Goal: Transaction & Acquisition: Purchase product/service

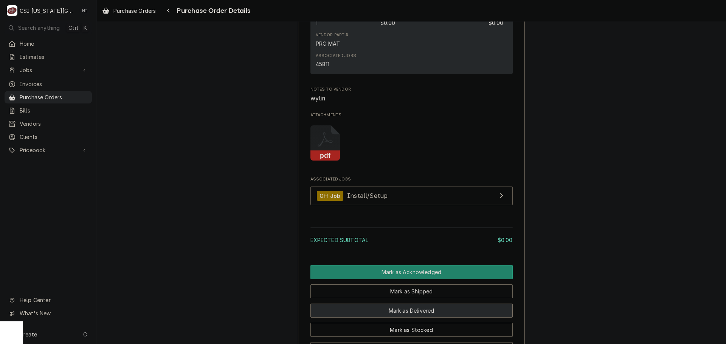
scroll to position [655, 0]
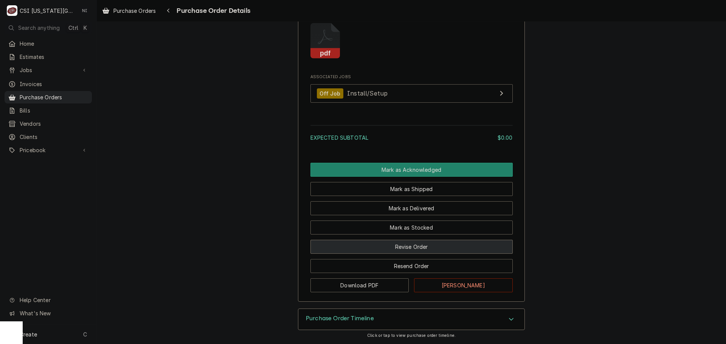
click at [414, 244] on button "Revise Order" at bounding box center [411, 247] width 202 height 14
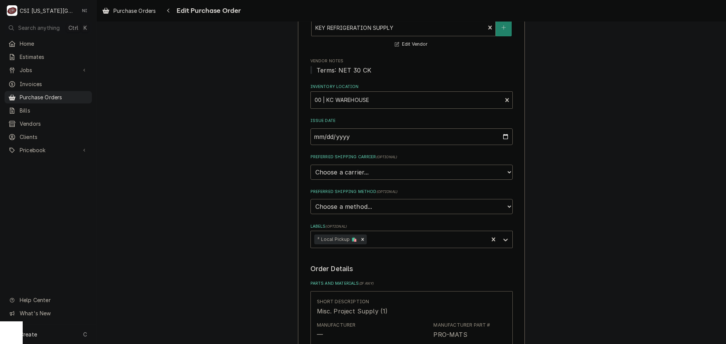
scroll to position [227, 0]
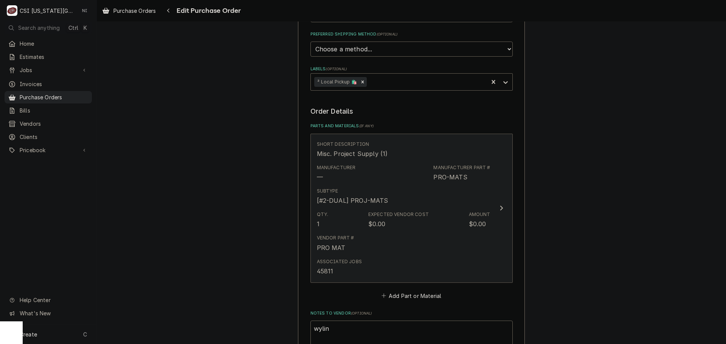
click at [449, 214] on div "Qty. 1 Expected Vendor Cost $0.00 Amount $0.00" at bounding box center [403, 219] width 173 height 23
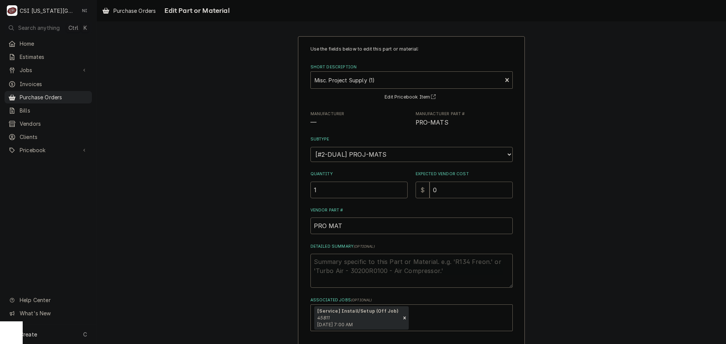
drag, startPoint x: 441, startPoint y: 192, endPoint x: 393, endPoint y: 197, distance: 47.9
click at [397, 197] on div "Quantity 1 Expected Vendor Cost $ 0" at bounding box center [411, 184] width 202 height 27
type textarea "x"
type input "1"
type textarea "x"
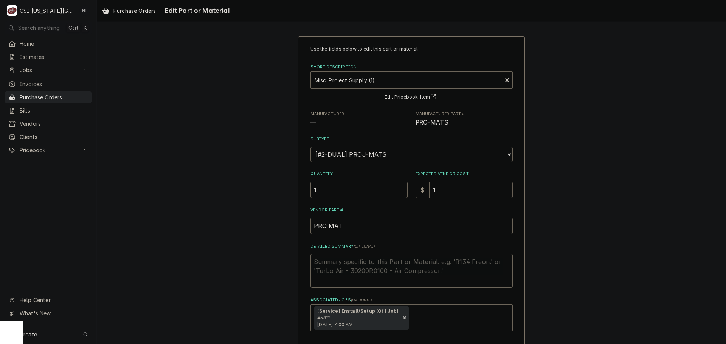
type input "11"
type textarea "x"
type input "119"
type textarea "x"
type input "1190"
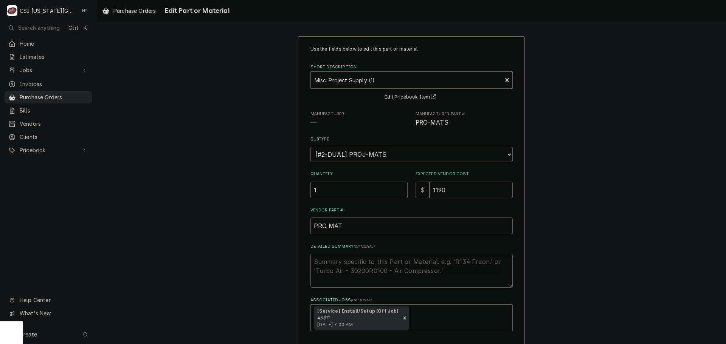
type textarea "x"
type input "1190.0"
type textarea "x"
type input "1190.04"
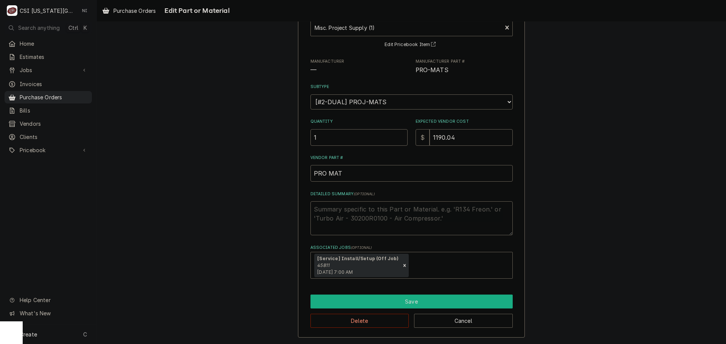
click at [408, 303] on button "Save" at bounding box center [411, 302] width 202 height 14
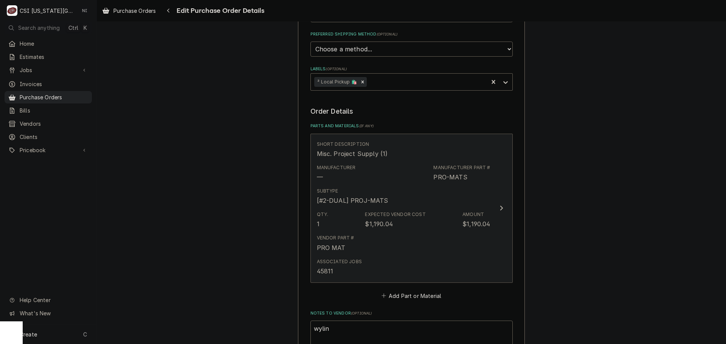
click at [447, 246] on div "Vendor Part # PRO MAT" at bounding box center [403, 243] width 173 height 23
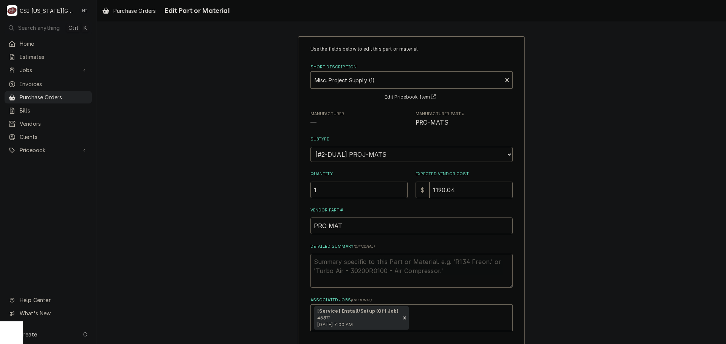
click at [387, 265] on textarea "Detailed Summary ( optional )" at bounding box center [411, 271] width 202 height 34
type textarea "x"
type textarea "H"
type textarea "x"
type textarea "H6"
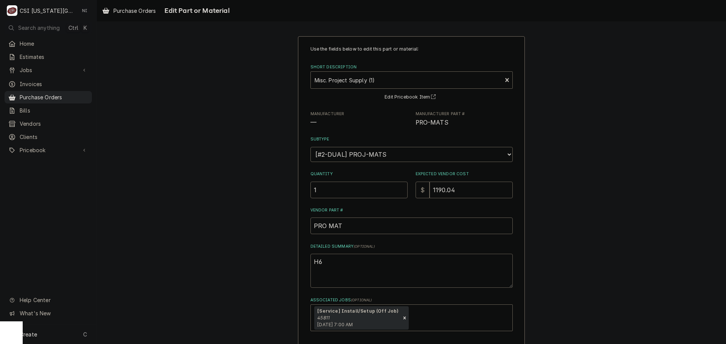
type textarea "x"
type textarea "H62"
type textarea "x"
type textarea "H621"
type textarea "x"
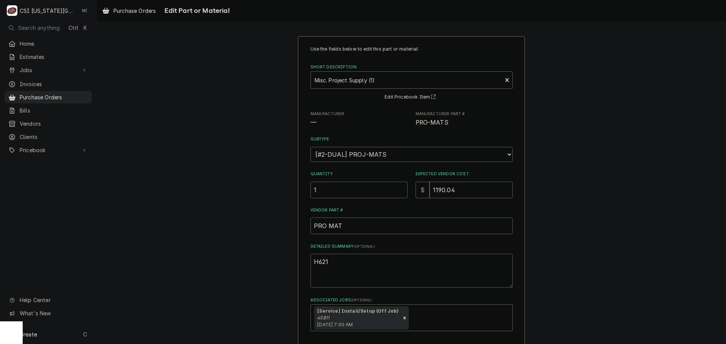
type textarea "H621,"
type textarea "x"
type textarea "H621,H"
type textarea "x"
type textarea "H621,H"
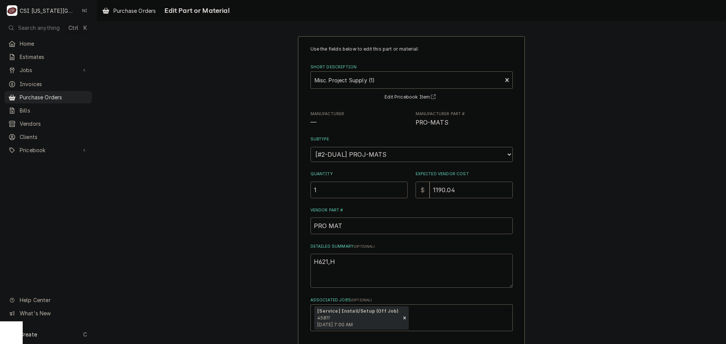
type textarea "x"
type textarea "H621,H"
type textarea "x"
type textarea "H621,H9"
type textarea "x"
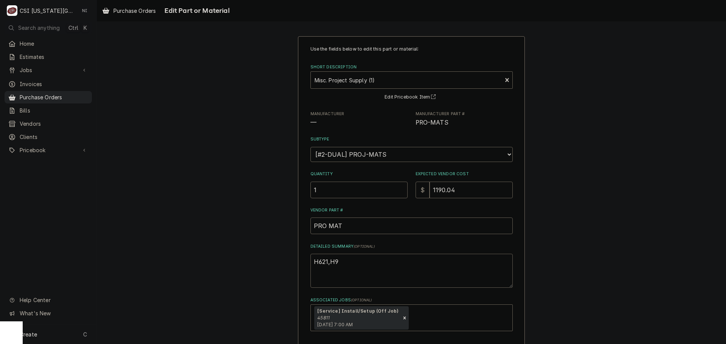
type textarea "H621,H91"
type textarea "x"
type textarea "H621,H912"
type textarea "x"
type textarea "H621,H91"
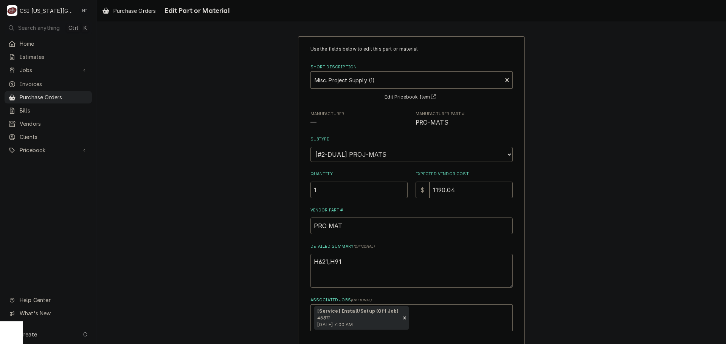
type textarea "x"
type textarea "H621,H9"
type textarea "x"
type textarea "H621,H"
type textarea "x"
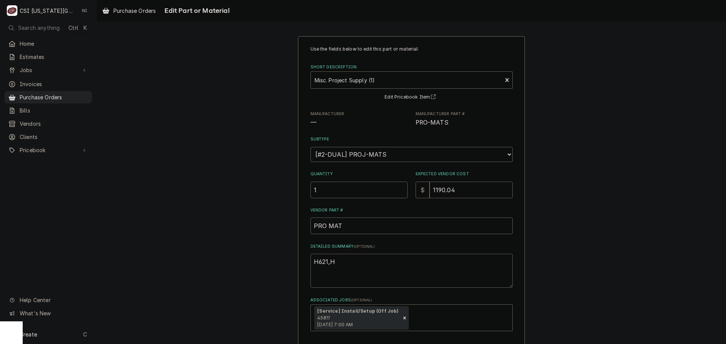
type textarea "H621,"
type textarea "x"
type textarea "H621,"
type textarea "x"
type textarea "H621, H"
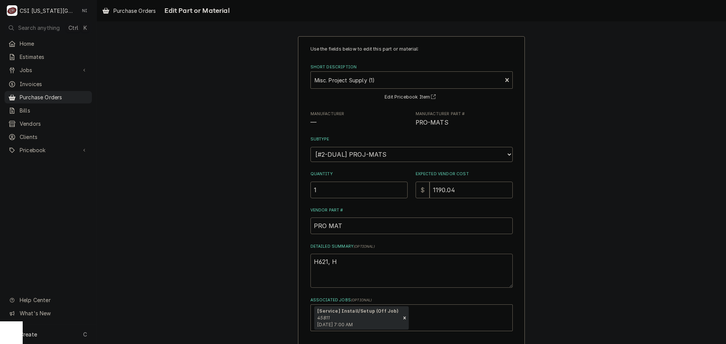
type textarea "x"
type textarea "H621, H9"
type textarea "x"
type textarea "H621, H91"
type textarea "x"
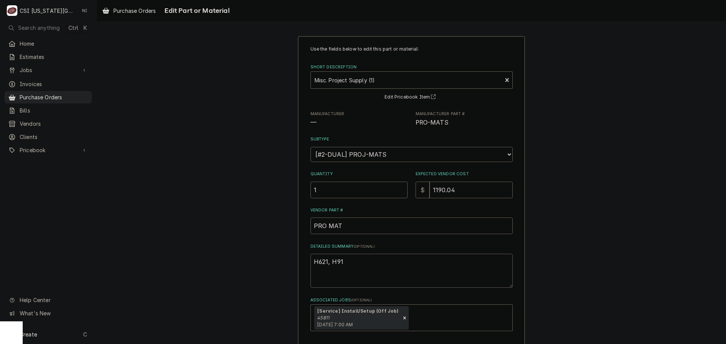
type textarea "H621, H912"
type textarea "x"
type textarea "H621, H912,"
type textarea "x"
type textarea "H621, H912,"
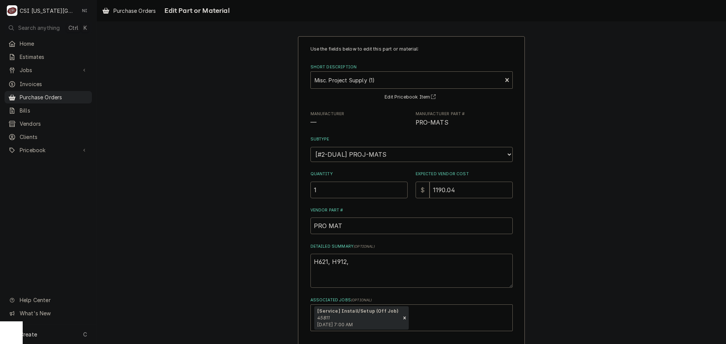
type textarea "x"
type textarea "H621, H912, P"
type textarea "x"
type textarea "H621, H912, PI"
type textarea "x"
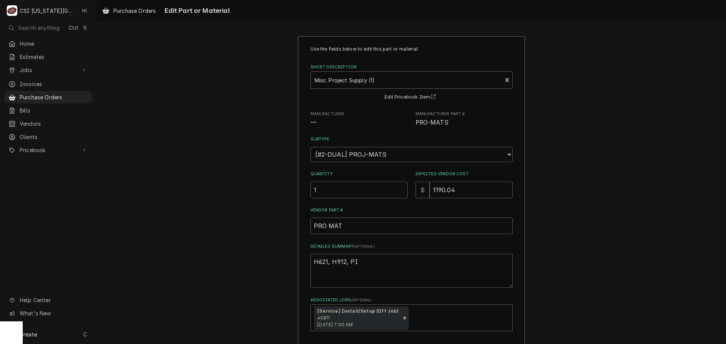
type textarea "H621, H912, PIP"
type textarea "x"
type textarea "H621, H912, PIPE"
type textarea "x"
type textarea "H621, H912, PIPE"
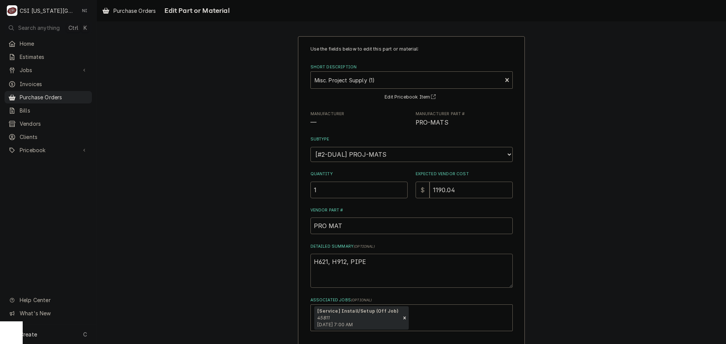
type textarea "x"
type textarea "H621, H912, PIPE"
type textarea "x"
type textarea "H621, H912, PIP"
type textarea "x"
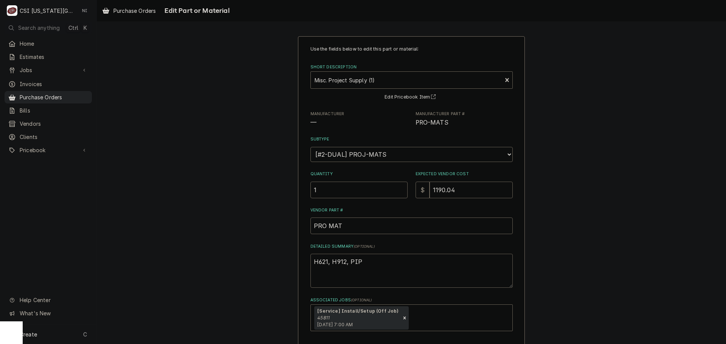
type textarea "H621, H912, PI"
type textarea "x"
type textarea "H621, H912, P"
type textarea "x"
type textarea "H621, H912,"
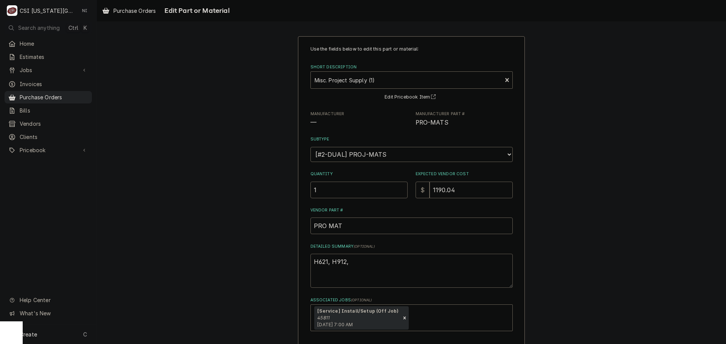
type textarea "x"
type textarea "H621, H912, p"
type textarea "x"
type textarea "H621, H912, pi"
type textarea "x"
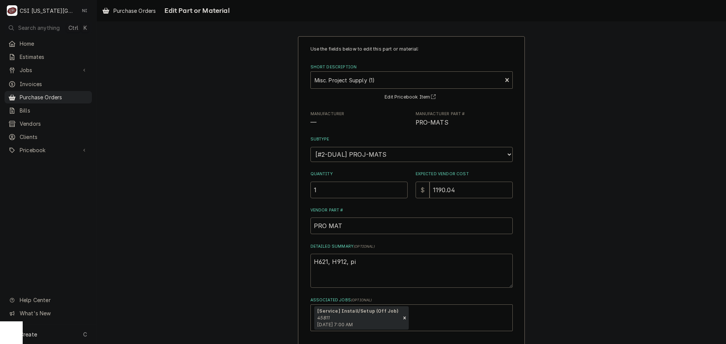
type textarea "H621, H912, pip"
type textarea "x"
type textarea "H621, H912, pipe"
type textarea "x"
type textarea "H621, H912, pipe"
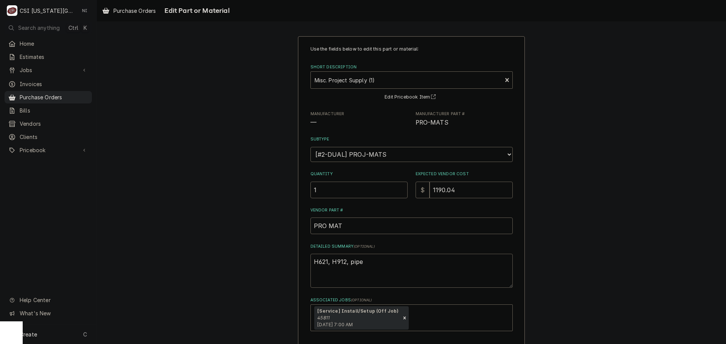
type textarea "x"
type textarea "H621, H912, pipe i"
type textarea "x"
type textarea "H621, H912, pipe in"
type textarea "x"
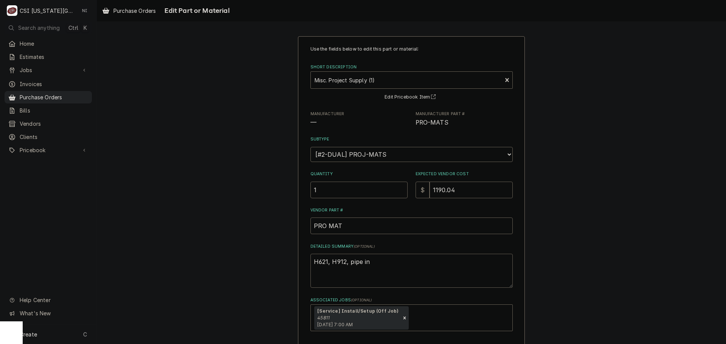
type textarea "H621, H912, pipe ins"
type textarea "x"
type textarea "H621, H912, pipe insu"
type textarea "x"
type textarea "H621, H912, pipe insul"
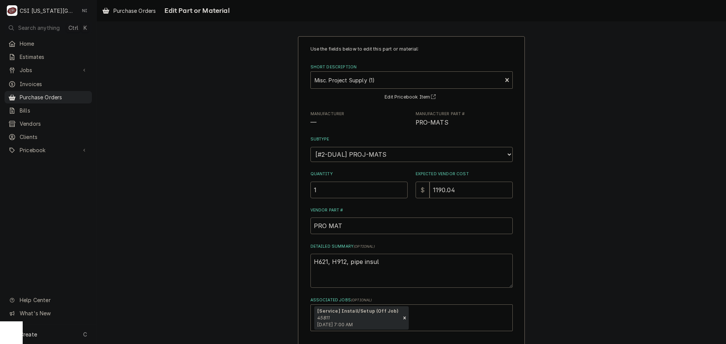
type textarea "x"
type textarea "H621, H912, pipe insula"
type textarea "x"
type textarea "H621, H912, pipe insulat"
type textarea "x"
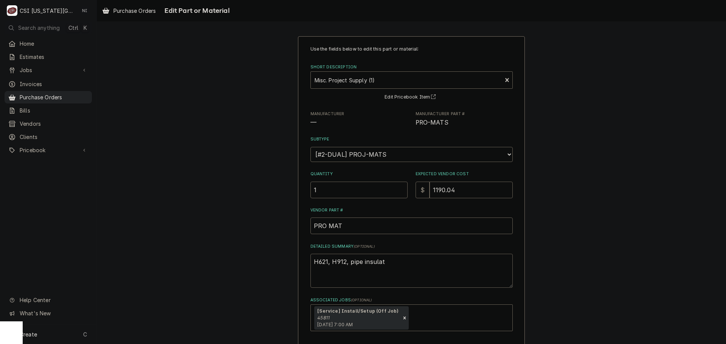
type textarea "H621, H912, pipe insulati"
type textarea "x"
type textarea "H621, H912, pipe insulatio"
type textarea "x"
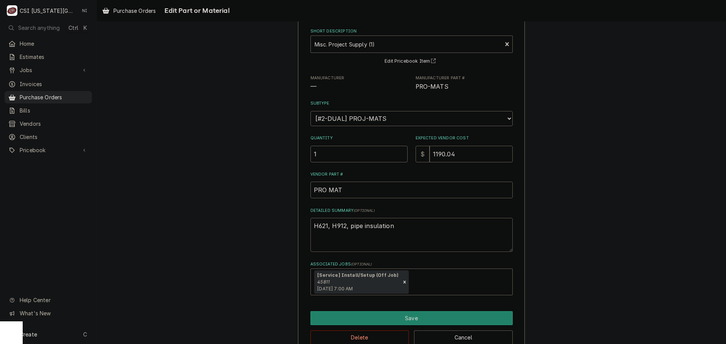
scroll to position [53, 0]
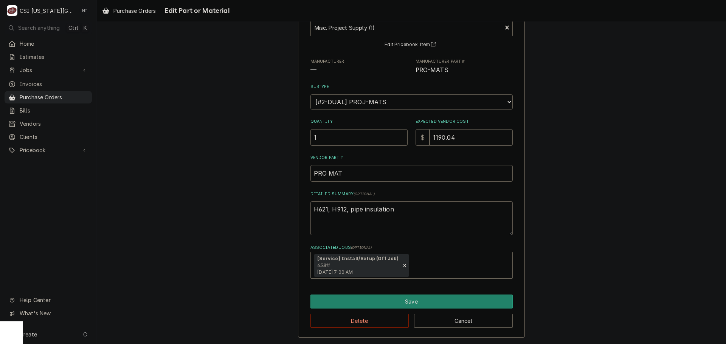
type textarea "H621, H912, pipe insulation"
click at [443, 310] on div "Delete Cancel" at bounding box center [411, 318] width 202 height 19
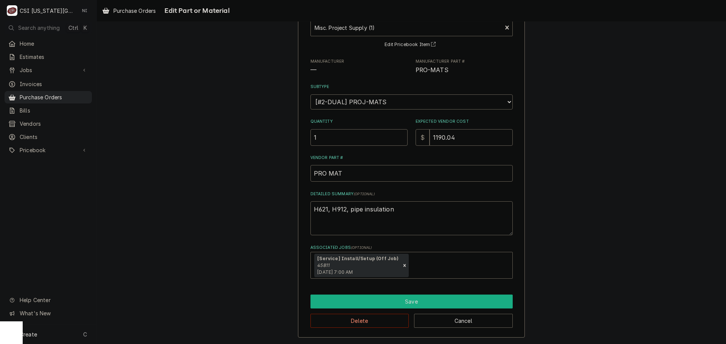
click at [446, 305] on button "Save" at bounding box center [411, 302] width 202 height 14
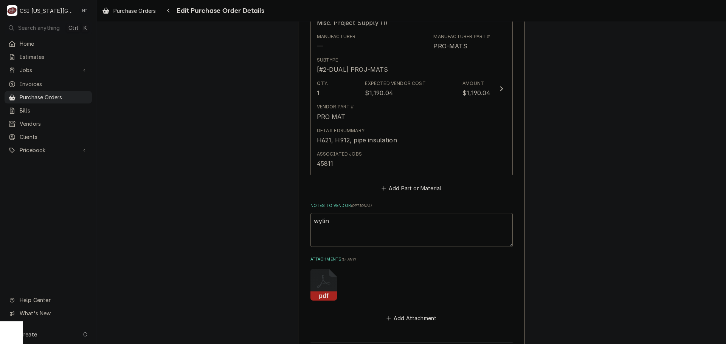
scroll to position [460, 0]
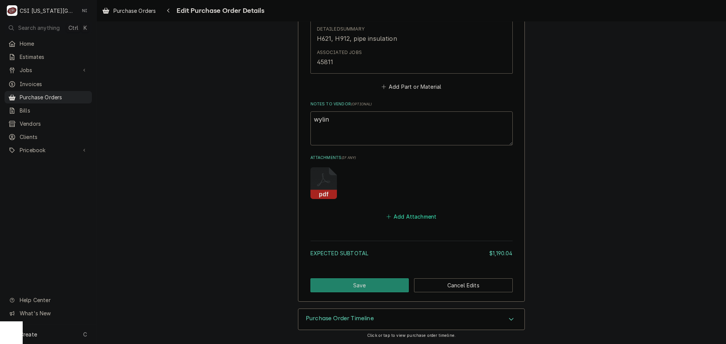
drag, startPoint x: 424, startPoint y: 216, endPoint x: 717, endPoint y: 229, distance: 293.2
click at [424, 216] on button "Add Attachment" at bounding box center [411, 217] width 53 height 11
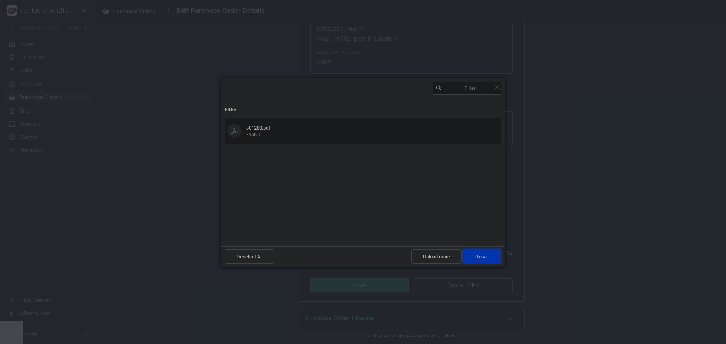
drag, startPoint x: 483, startPoint y: 257, endPoint x: 618, endPoint y: 219, distance: 140.5
click at [484, 257] on span "Upload 1" at bounding box center [481, 257] width 15 height 6
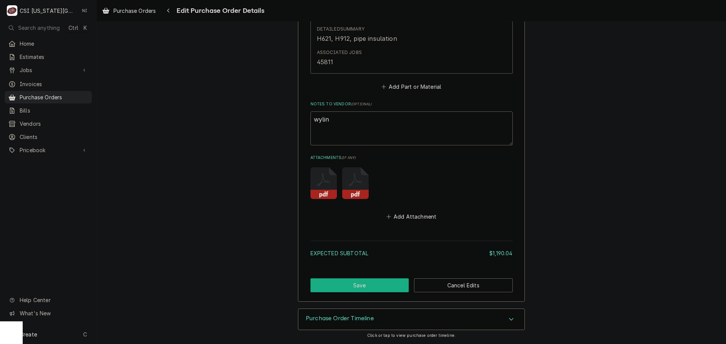
drag, startPoint x: 367, startPoint y: 290, endPoint x: 500, endPoint y: 242, distance: 141.3
click at [367, 290] on button "Save" at bounding box center [359, 286] width 99 height 14
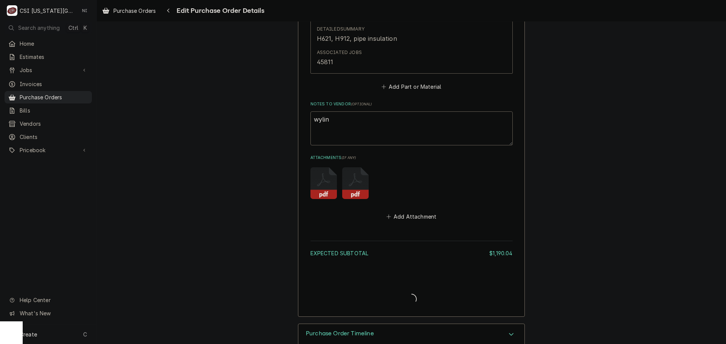
type textarea "x"
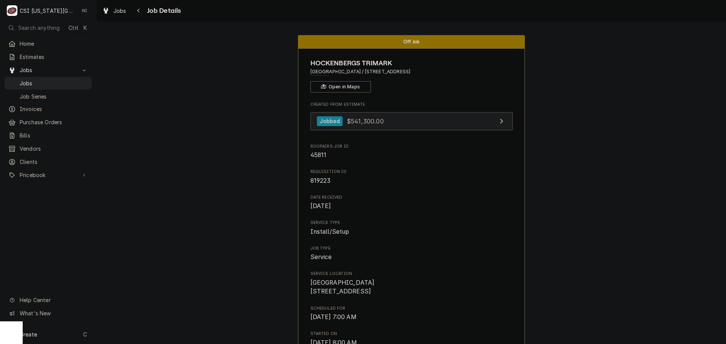
click at [451, 123] on link "Jobbed $541,300.00" at bounding box center [411, 121] width 202 height 19
click at [64, 82] on span "Jobs" at bounding box center [54, 83] width 68 height 8
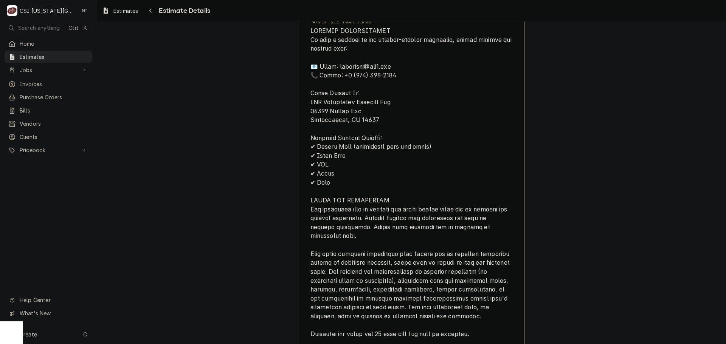
scroll to position [756, 0]
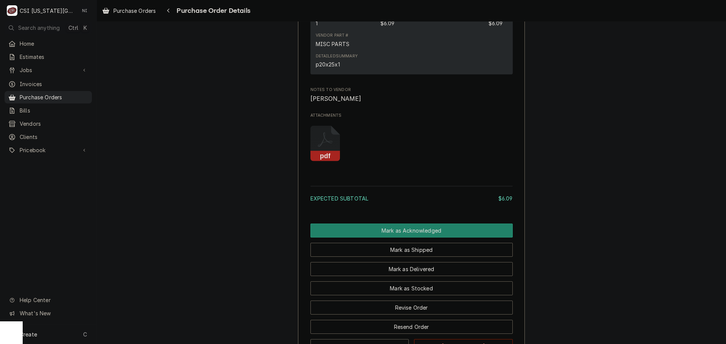
scroll to position [614, 0]
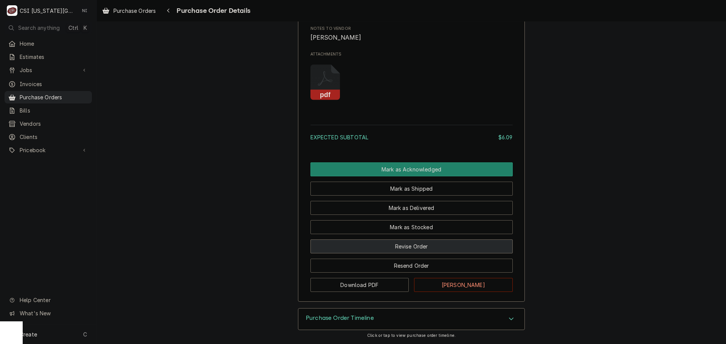
drag, startPoint x: 421, startPoint y: 245, endPoint x: 417, endPoint y: 247, distance: 4.9
click at [421, 245] on button "Revise Order" at bounding box center [411, 247] width 202 height 14
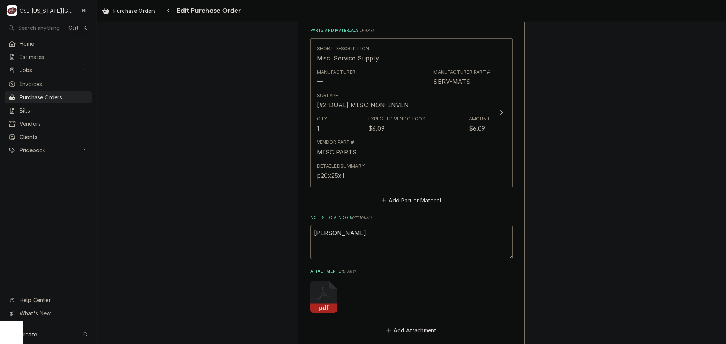
scroll to position [340, 0]
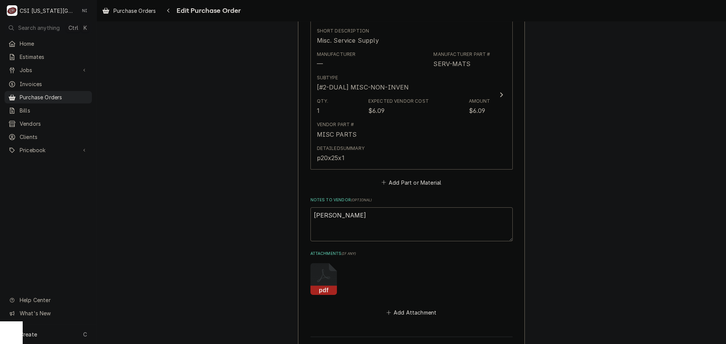
drag, startPoint x: 336, startPoint y: 216, endPoint x: 268, endPoint y: 220, distance: 68.9
click at [271, 220] on div "Please provide the following information to create your purchase order: Basic D…" at bounding box center [411, 46] width 629 height 715
type textarea "p"
type textarea "x"
type textarea "pm"
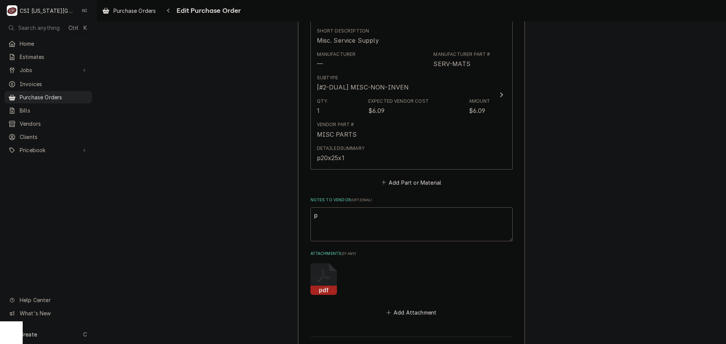
type textarea "x"
type textarea "pm"
type textarea "x"
type textarea "pm f"
type textarea "x"
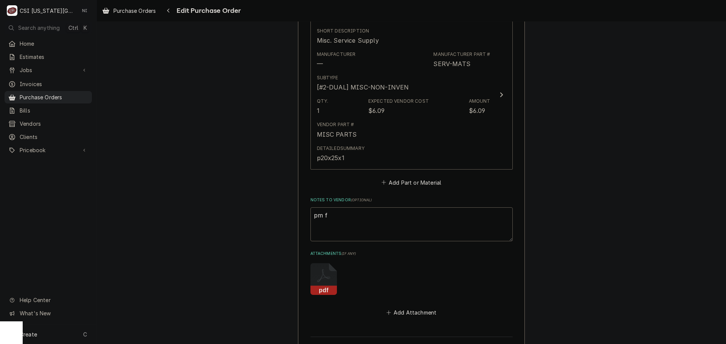
type textarea "pm fi"
type textarea "x"
type textarea "pm filt"
type textarea "x"
type textarea "pm filte"
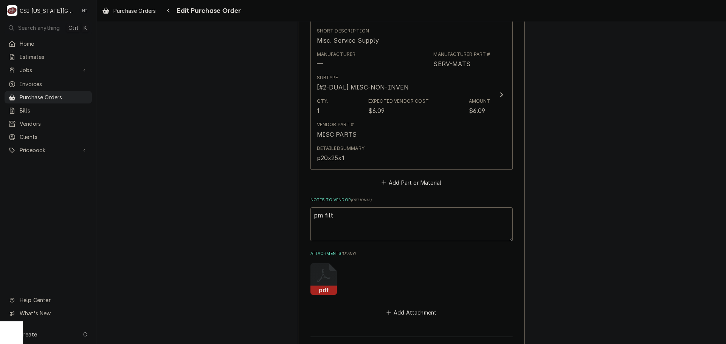
type textarea "x"
type textarea "pm filter"
type textarea "x"
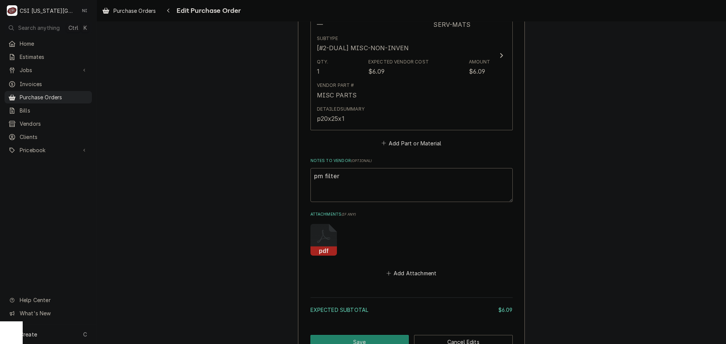
scroll to position [436, 0]
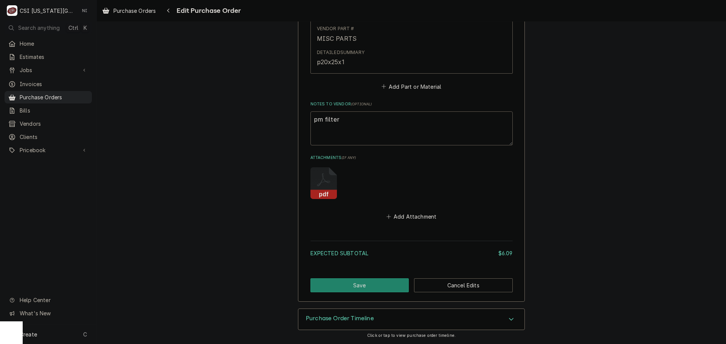
type textarea "pm filter"
drag, startPoint x: 408, startPoint y: 217, endPoint x: 415, endPoint y: 222, distance: 9.2
click at [411, 220] on button "Add Attachment" at bounding box center [411, 217] width 53 height 11
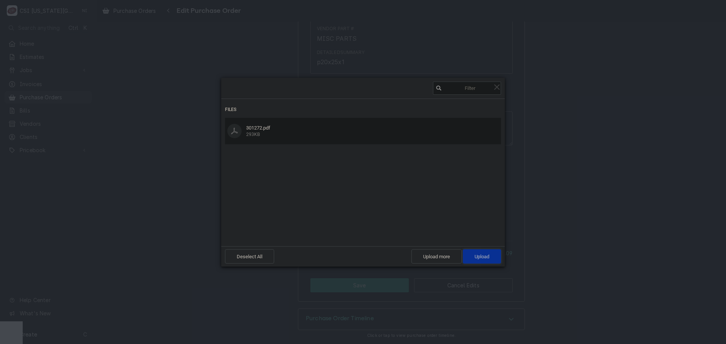
click at [488, 255] on span "Upload 1" at bounding box center [481, 257] width 15 height 6
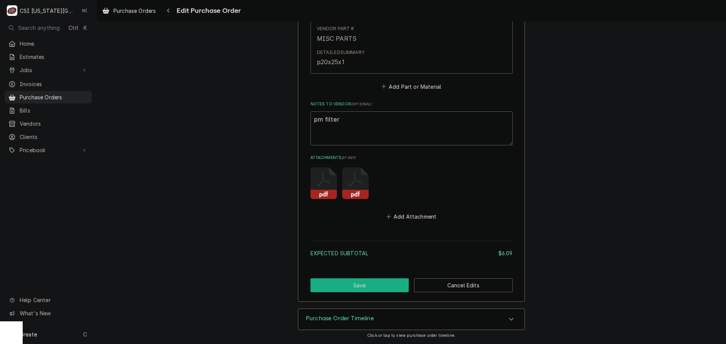
click at [378, 288] on button "Save" at bounding box center [359, 286] width 99 height 14
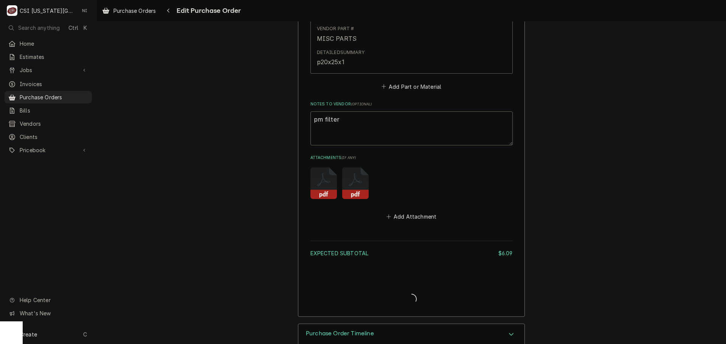
type textarea "x"
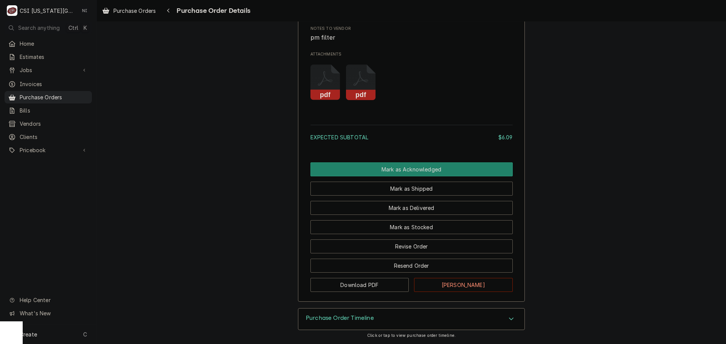
scroll to position [614, 0]
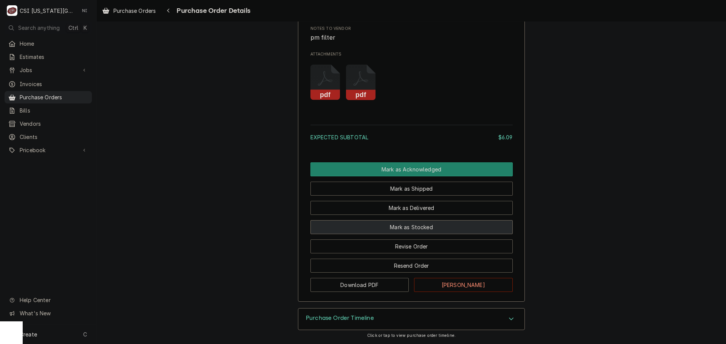
click at [395, 225] on button "Mark as Stocked" at bounding box center [411, 227] width 202 height 14
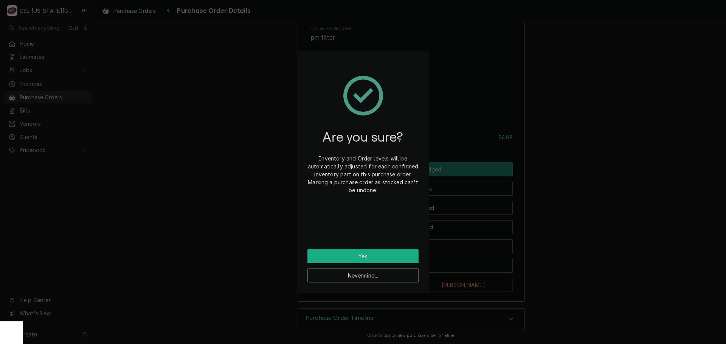
click at [390, 253] on button "Yes" at bounding box center [362, 256] width 111 height 14
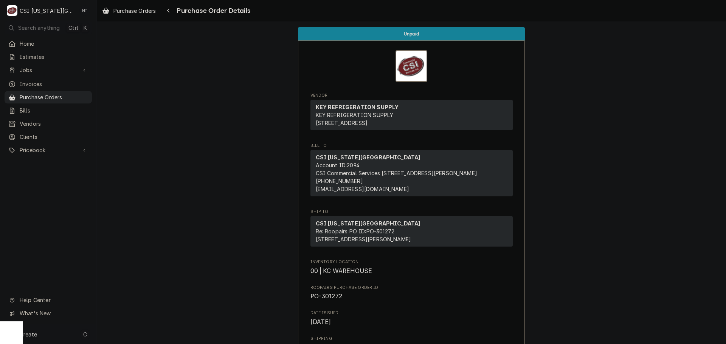
click at [74, 336] on div "Create C" at bounding box center [48, 335] width 96 height 20
drag, startPoint x: 140, startPoint y: 284, endPoint x: 147, endPoint y: 285, distance: 6.8
click at [140, 284] on div "Purchase Order" at bounding box center [141, 283] width 51 height 8
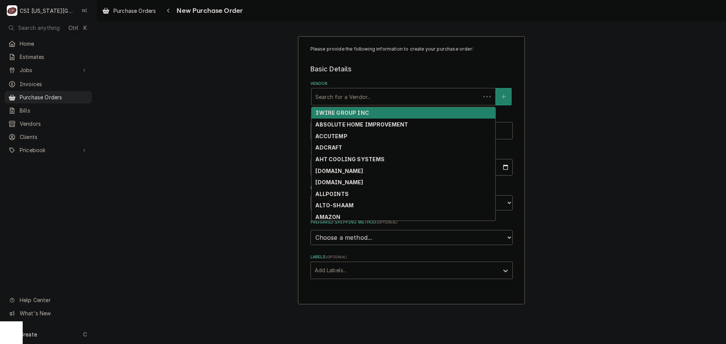
click at [369, 97] on div "Vendor" at bounding box center [395, 97] width 161 height 14
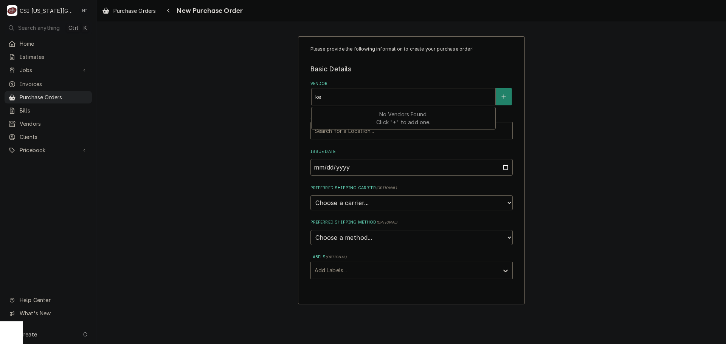
type input "key"
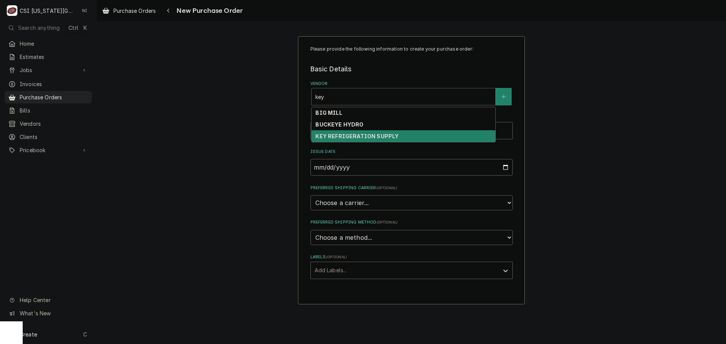
click at [373, 135] on strong "KEY REFRIGERATION SUPPLY" at bounding box center [356, 136] width 83 height 6
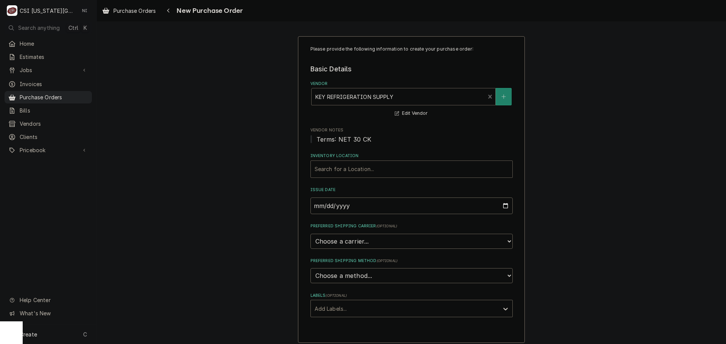
click at [348, 169] on div "Inventory Location" at bounding box center [411, 170] width 194 height 14
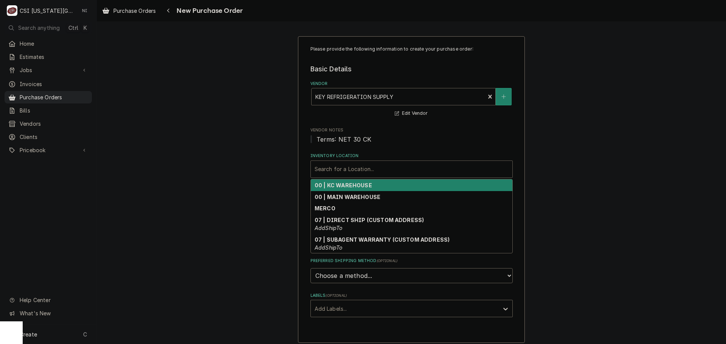
click at [338, 186] on strong "00 | KC WAREHOUSE" at bounding box center [342, 185] width 57 height 6
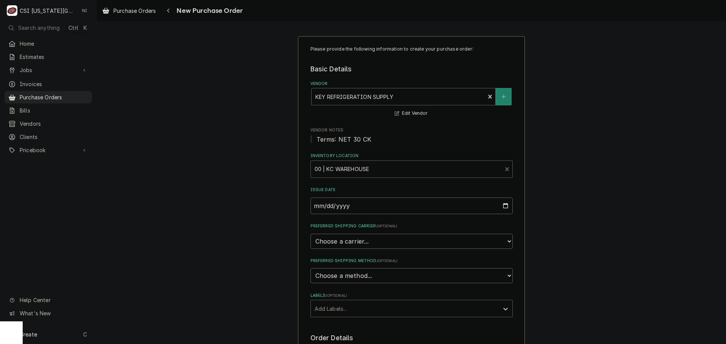
click at [350, 311] on div "Labels" at bounding box center [404, 309] width 180 height 14
click at [344, 335] on div "² Local Pickup 🛍️" at bounding box center [411, 337] width 201 height 12
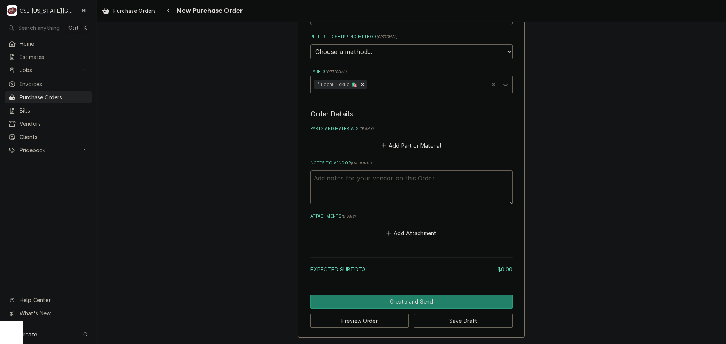
click at [378, 185] on textarea "Notes to Vendor ( optional )" at bounding box center [411, 187] width 202 height 34
type textarea "x"
type textarea "B"
type textarea "x"
type textarea "BB"
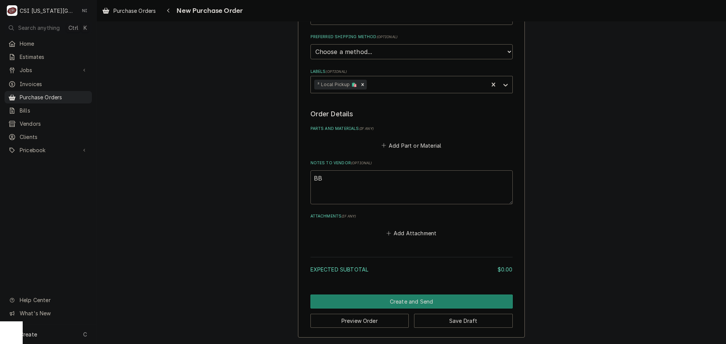
type textarea "x"
type textarea "BB"
type textarea "x"
type textarea "BB t"
type textarea "x"
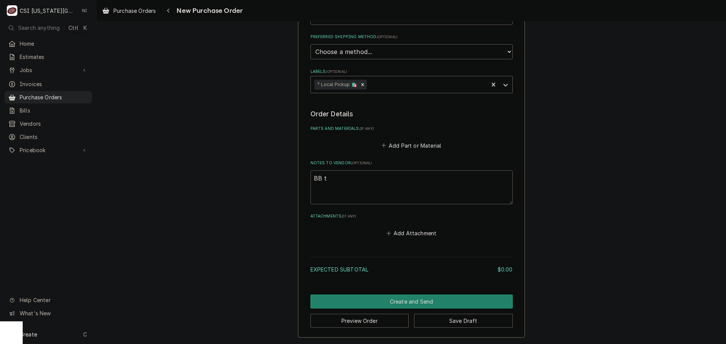
type textarea "BB tr"
type textarea "x"
type textarea "BB tru"
type textarea "x"
type textarea "BB truc"
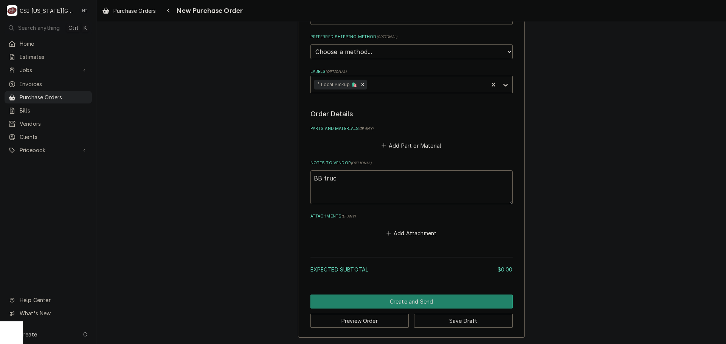
type textarea "x"
type textarea "BB truck"
type textarea "x"
type textarea "BB truck s"
type textarea "x"
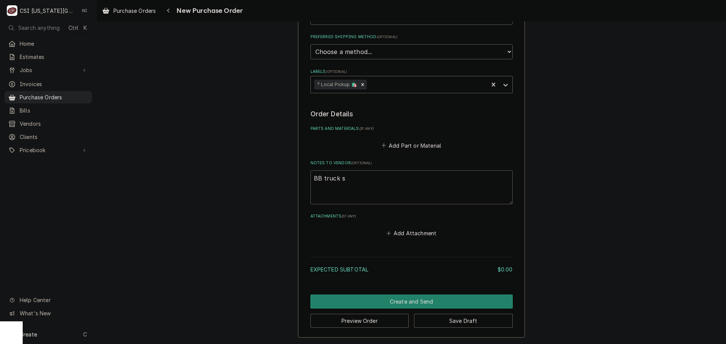
type textarea "BB truck st"
type textarea "x"
type textarea "BB truck sto"
type textarea "x"
type textarea "BB truck stoc"
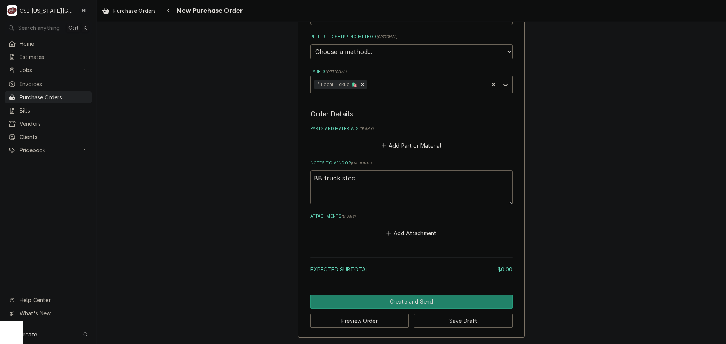
type textarea "x"
type textarea "BB truck stock"
click at [396, 144] on button "Add Part or Material" at bounding box center [411, 145] width 62 height 11
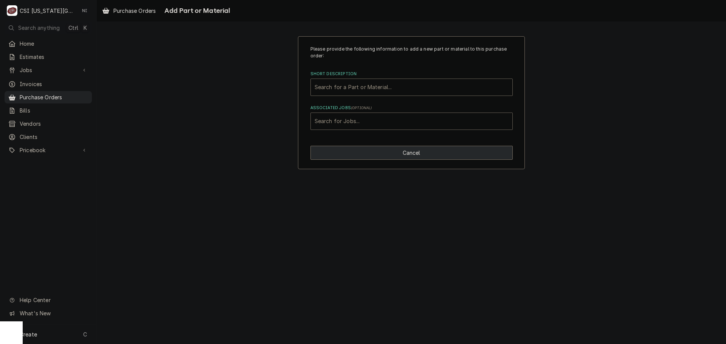
click at [423, 153] on button "Cancel" at bounding box center [411, 153] width 202 height 14
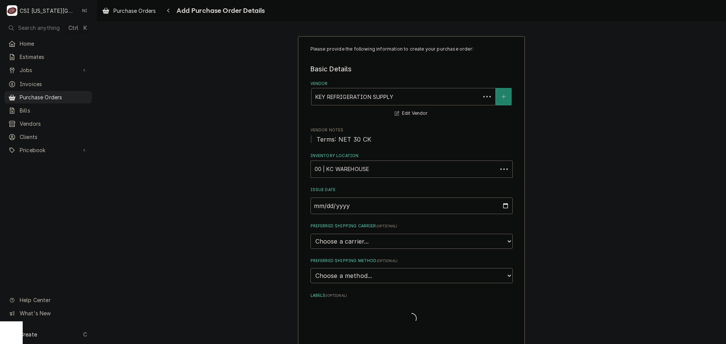
scroll to position [224, 0]
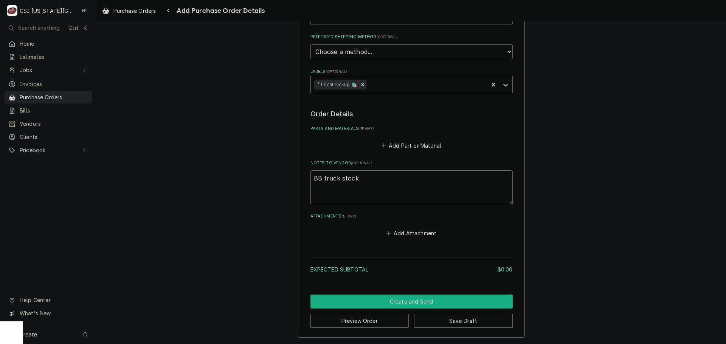
click at [419, 304] on button "Create and Send" at bounding box center [411, 302] width 202 height 14
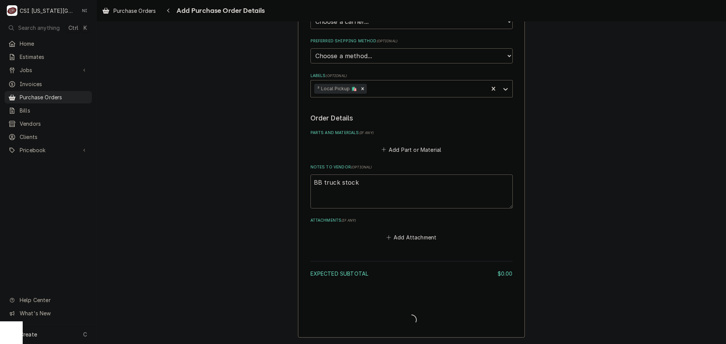
scroll to position [220, 0]
type textarea "x"
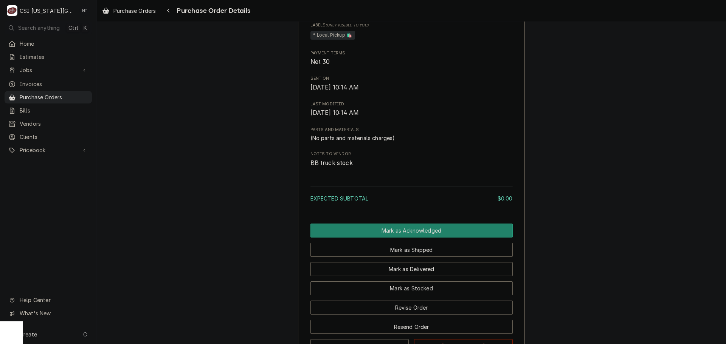
scroll to position [340, 0]
click at [51, 94] on span "Purchase Orders" at bounding box center [54, 97] width 68 height 8
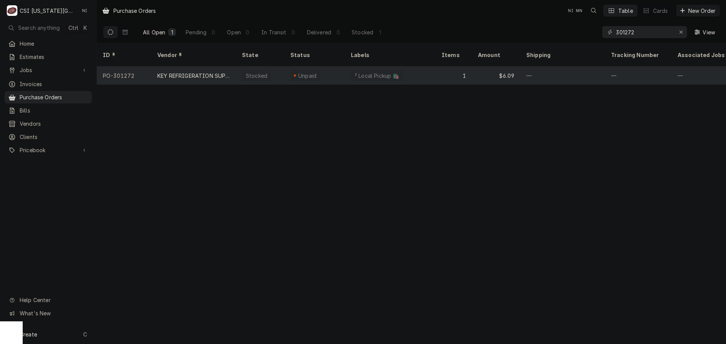
click at [449, 67] on div "1" at bounding box center [453, 76] width 36 height 18
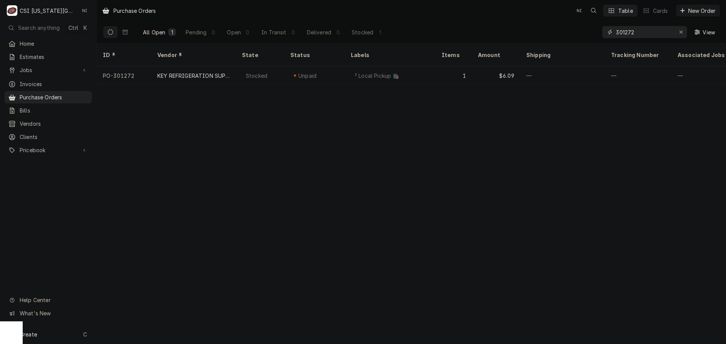
click at [638, 31] on input "301272" at bounding box center [644, 32] width 57 height 12
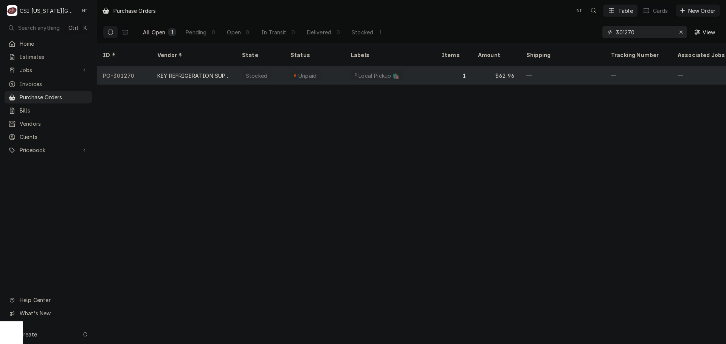
type input "301270"
click at [323, 67] on div "Unpaid" at bounding box center [314, 76] width 60 height 18
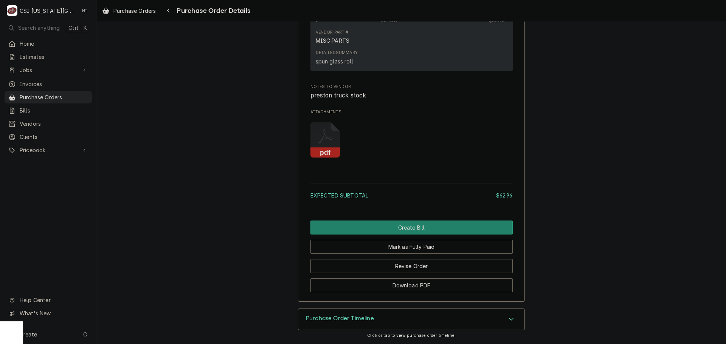
scroll to position [652, 0]
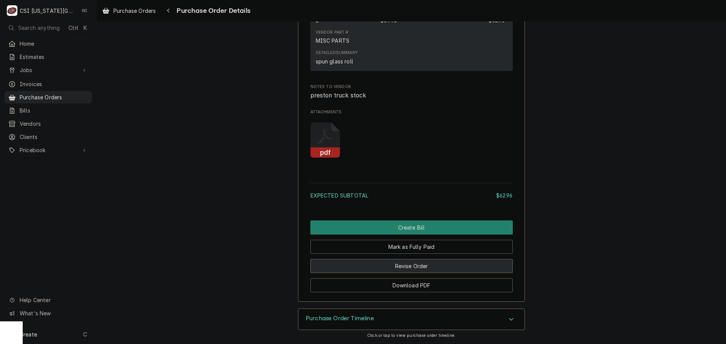
drag, startPoint x: 407, startPoint y: 265, endPoint x: 557, endPoint y: 247, distance: 151.4
click at [407, 265] on button "Revise Order" at bounding box center [411, 266] width 202 height 14
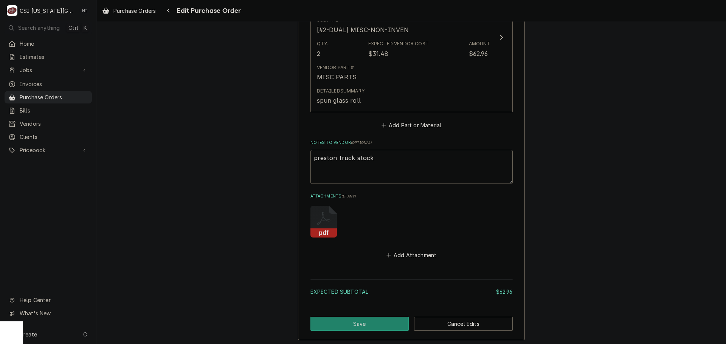
scroll to position [416, 0]
drag, startPoint x: 404, startPoint y: 252, endPoint x: 714, endPoint y: 239, distance: 310.2
click at [407, 252] on button "Add Attachment" at bounding box center [411, 254] width 53 height 11
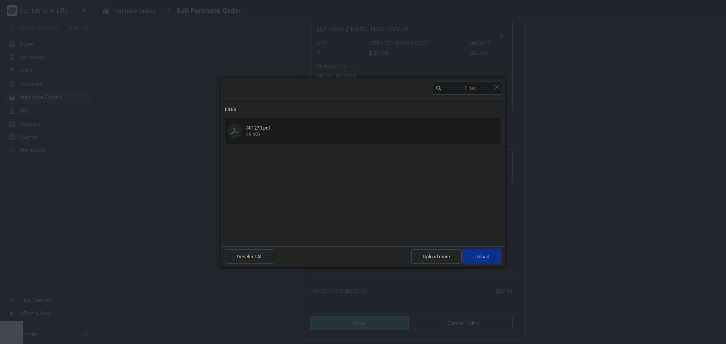
click at [491, 259] on span "Upload 1" at bounding box center [482, 256] width 38 height 14
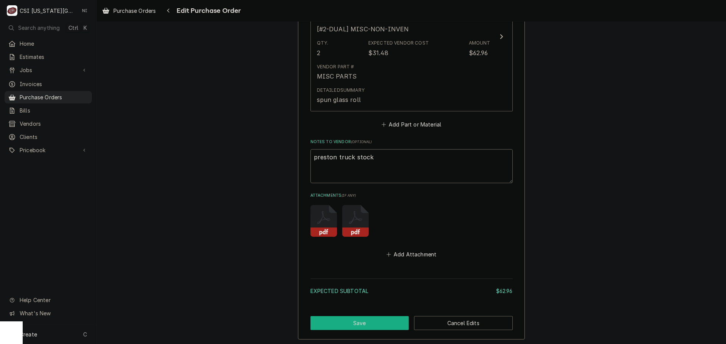
click at [388, 319] on button "Save" at bounding box center [359, 323] width 99 height 14
type textarea "x"
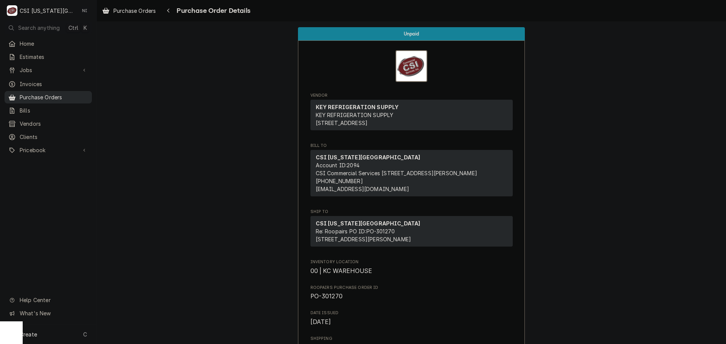
click at [65, 100] on link "Purchase Orders" at bounding box center [48, 97] width 87 height 12
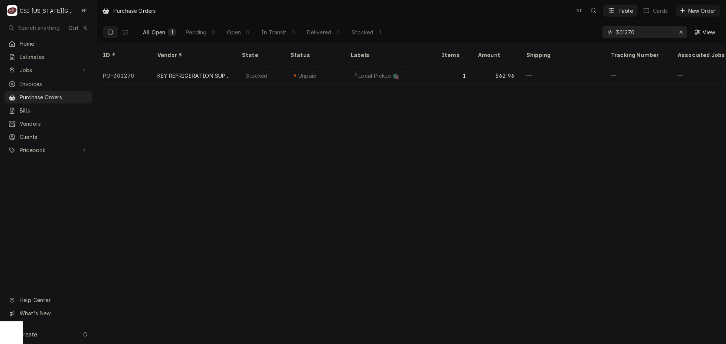
drag, startPoint x: 640, startPoint y: 31, endPoint x: 526, endPoint y: 35, distance: 113.1
click at [531, 35] on div "All Open 1 Pending 0 Open 0 In Transit 0 Delivered 0 Stocked 1 301270 View" at bounding box center [411, 32] width 617 height 21
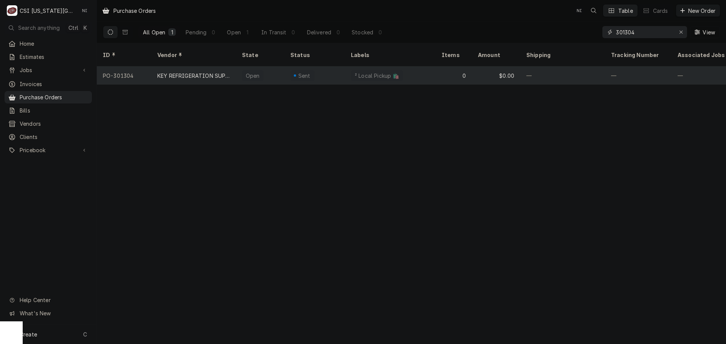
type input "301304"
click at [326, 67] on div "Sent" at bounding box center [314, 76] width 60 height 18
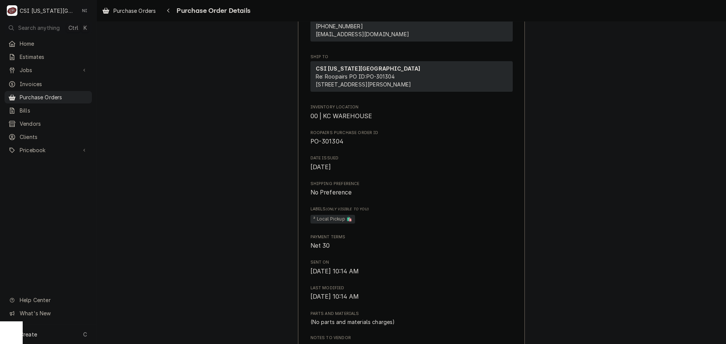
scroll to position [340, 0]
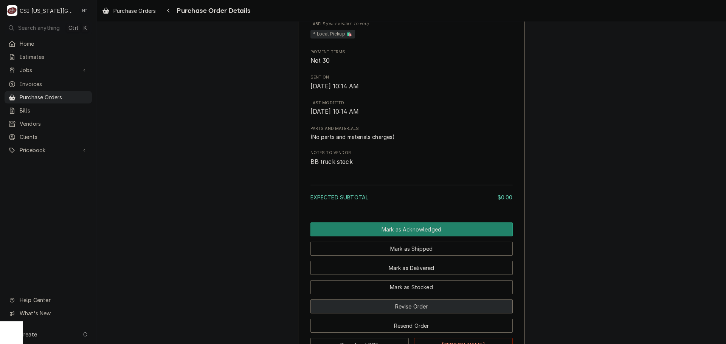
click at [417, 314] on button "Revise Order" at bounding box center [411, 307] width 202 height 14
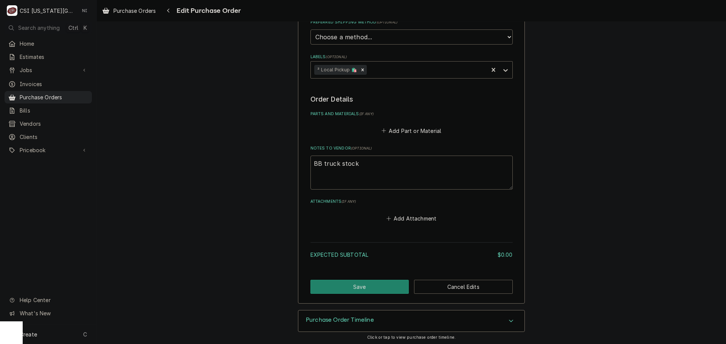
scroll to position [241, 0]
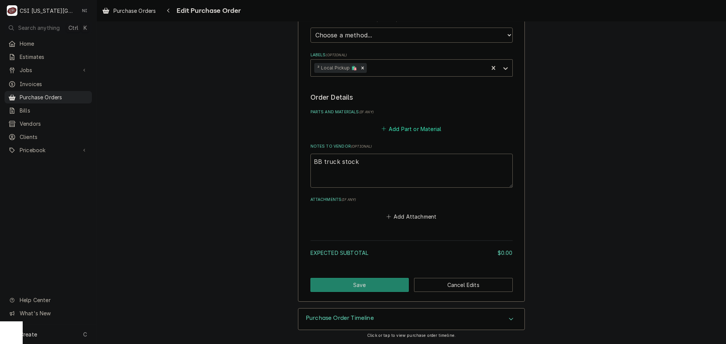
click at [414, 132] on button "Add Part or Material" at bounding box center [411, 129] width 62 height 11
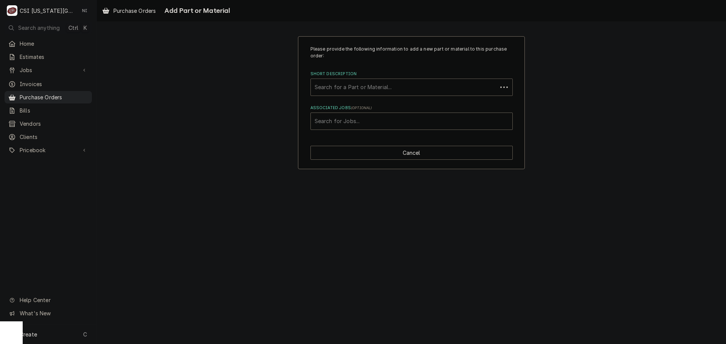
click at [384, 91] on div "Short Description" at bounding box center [403, 88] width 179 height 14
type input "misc serv"
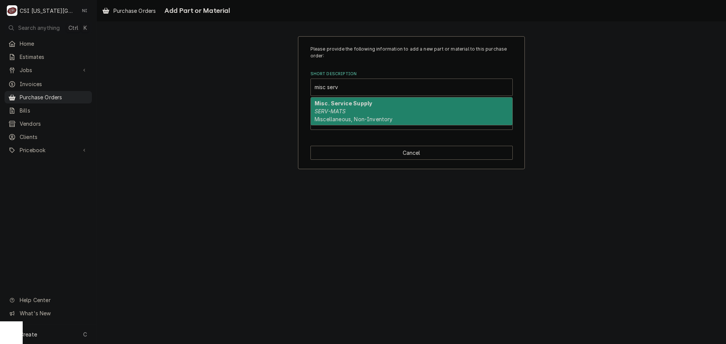
click at [366, 108] on div "Misc. Service Supply SERV-MATS Miscellaneous, Non-Inventory" at bounding box center [411, 112] width 201 height 28
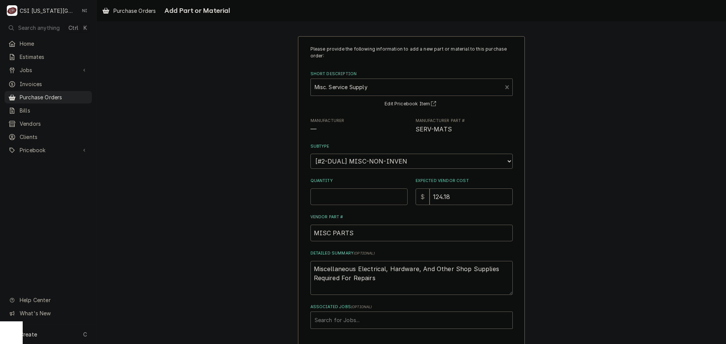
click at [362, 194] on input "Quantity" at bounding box center [358, 197] width 97 height 17
type textarea "x"
type input "1"
click at [453, 197] on input "124.18" at bounding box center [470, 197] width 83 height 17
drag, startPoint x: 453, startPoint y: 197, endPoint x: 419, endPoint y: 198, distance: 34.0
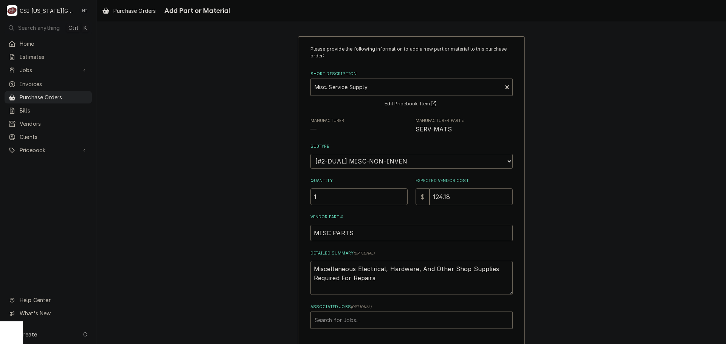
click at [419, 198] on div "$ 124.18" at bounding box center [463, 197] width 97 height 17
click at [467, 200] on input "124.18" at bounding box center [470, 197] width 83 height 17
type textarea "x"
type input "6"
type textarea "x"
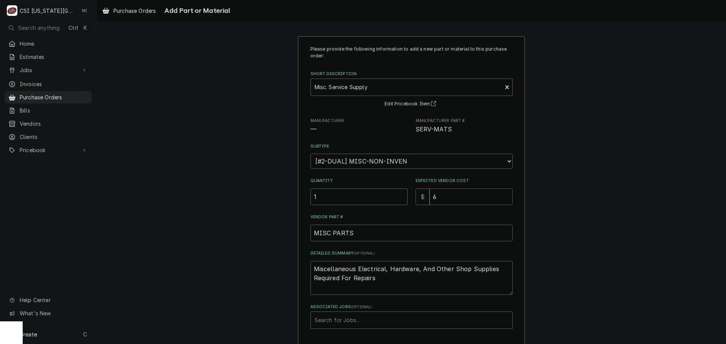
type input "61"
type textarea "x"
type input "61.7"
type textarea "x"
type input "61.72"
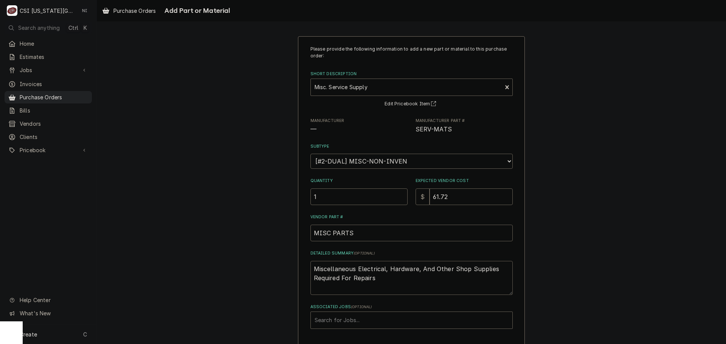
drag, startPoint x: 381, startPoint y: 279, endPoint x: 269, endPoint y: 247, distance: 116.0
click at [269, 248] on div "Please provide the following information to add a new part or material to this …" at bounding box center [411, 202] width 629 height 346
type textarea "x"
type textarea "m"
type textarea "x"
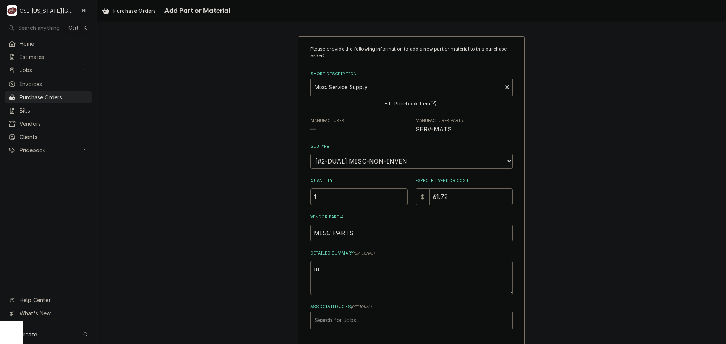
type textarea "mi"
type textarea "x"
type textarea "mis"
type textarea "x"
type textarea "misc"
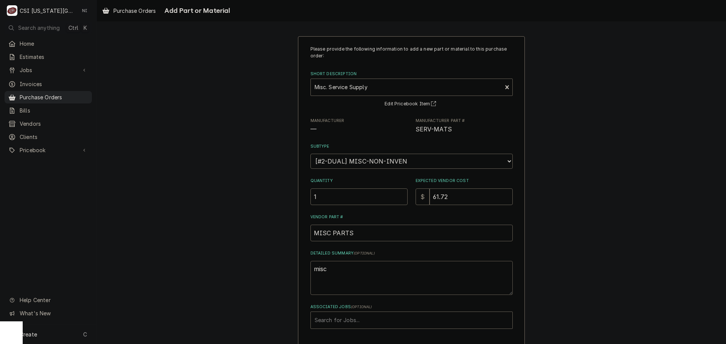
type textarea "x"
type textarea "misc"
type textarea "x"
type textarea "misc e"
type textarea "x"
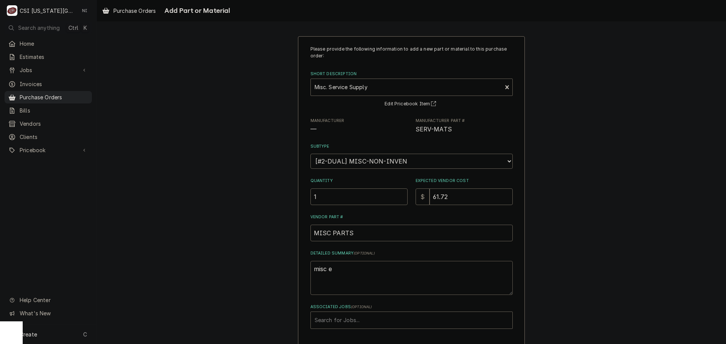
type textarea "misc el"
type textarea "x"
type textarea "misc ele"
type textarea "x"
type textarea "misc elec"
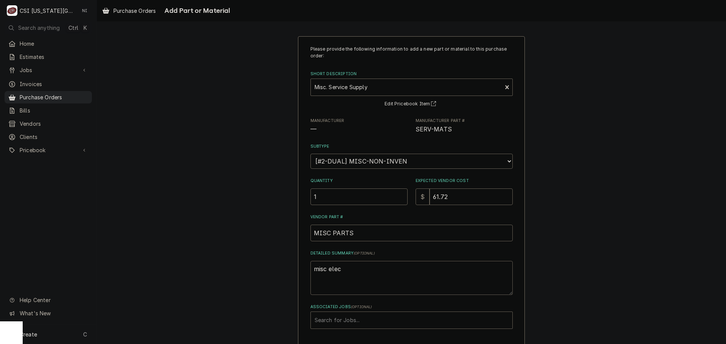
type textarea "x"
type textarea "misc elect"
type textarea "x"
type textarea "misc electr"
type textarea "x"
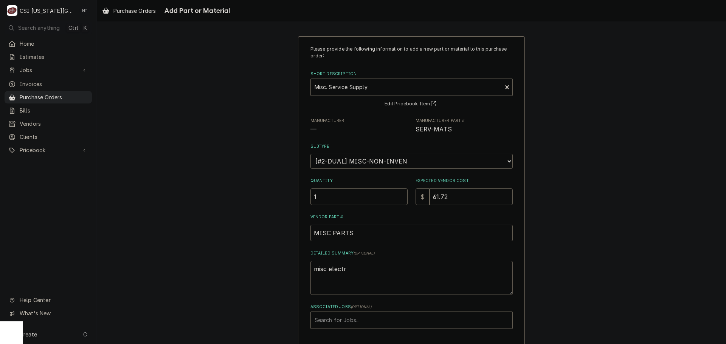
type textarea "misc electro"
type textarea "x"
type textarea "misc electr"
type textarea "x"
type textarea "misc electri"
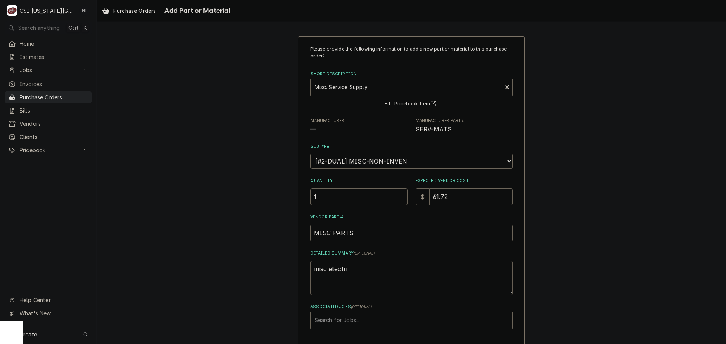
type textarea "x"
type textarea "misc electric"
type textarea "x"
type textarea "misc electrica"
type textarea "x"
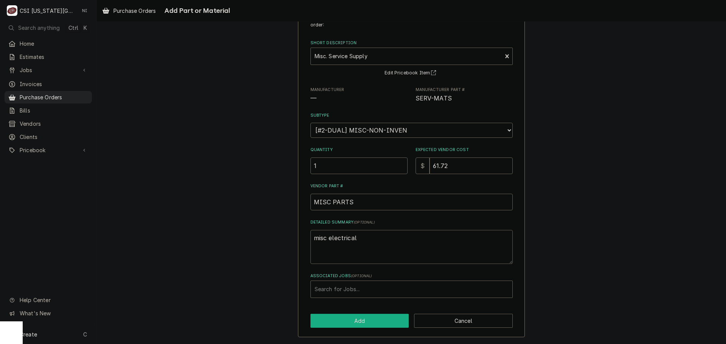
type textarea "misc electrical"
click at [378, 317] on button "Add" at bounding box center [359, 321] width 99 height 14
type textarea "x"
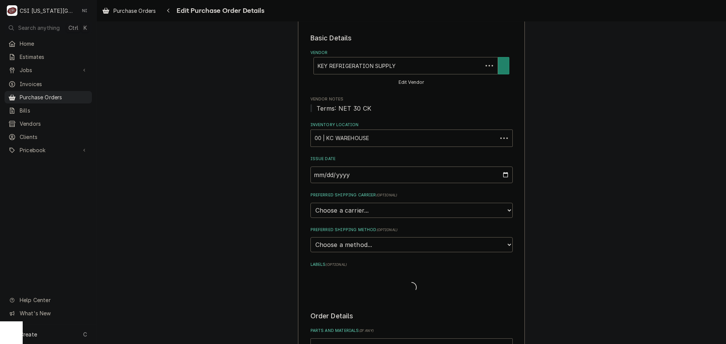
scroll to position [241, 0]
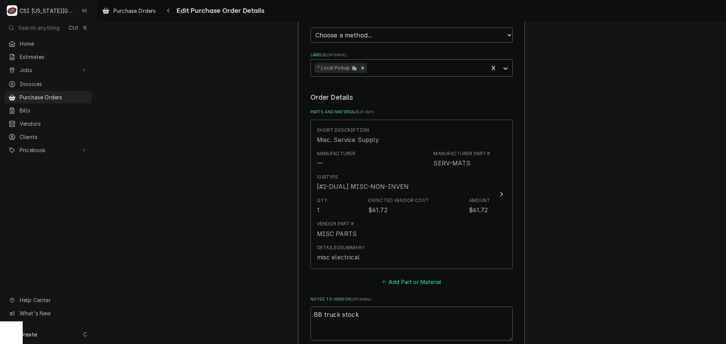
click at [407, 283] on button "Add Part or Material" at bounding box center [411, 282] width 62 height 11
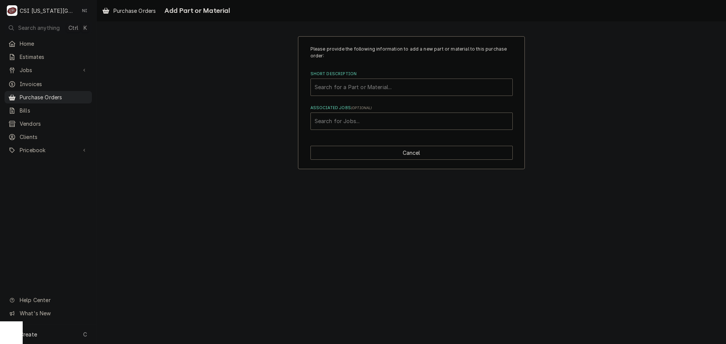
click at [356, 90] on div "Short Description" at bounding box center [411, 88] width 194 height 14
type input "m"
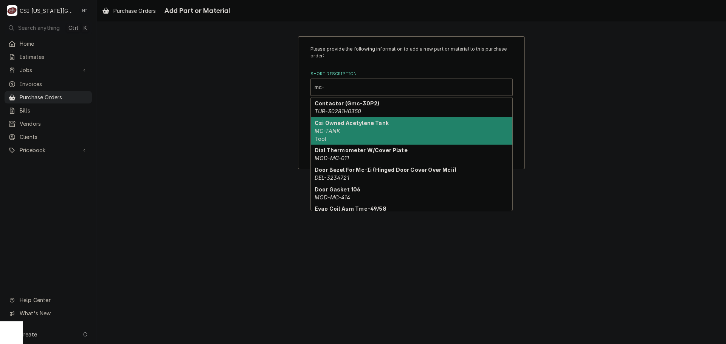
type input "mc-g"
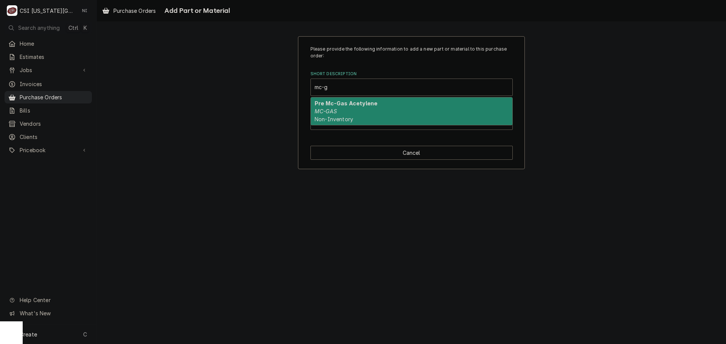
click at [362, 117] on div "Pre Mc-Gas Acetylene MC-GAS Non-Inventory" at bounding box center [411, 112] width 201 height 28
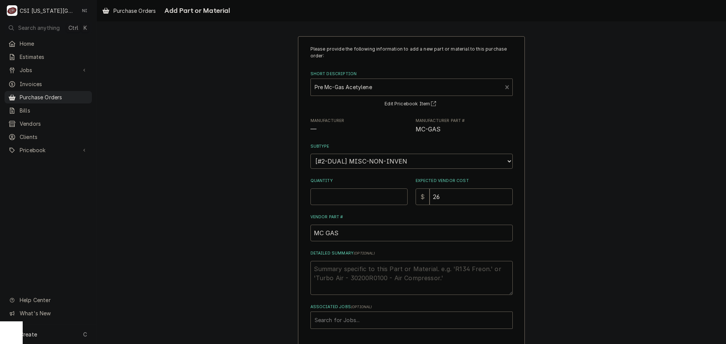
click at [345, 195] on input "Quantity" at bounding box center [358, 197] width 97 height 17
type textarea "x"
type input "1"
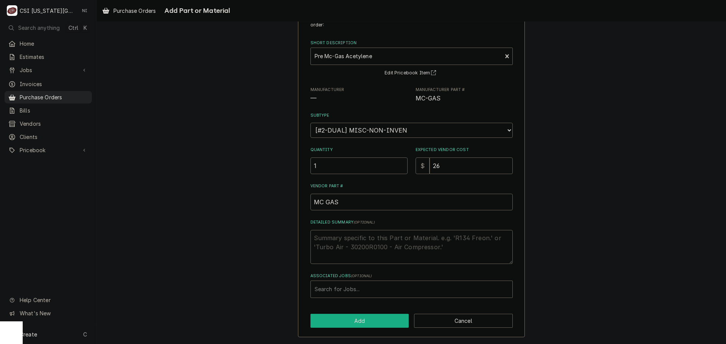
click at [377, 324] on button "Add" at bounding box center [359, 321] width 99 height 14
type textarea "x"
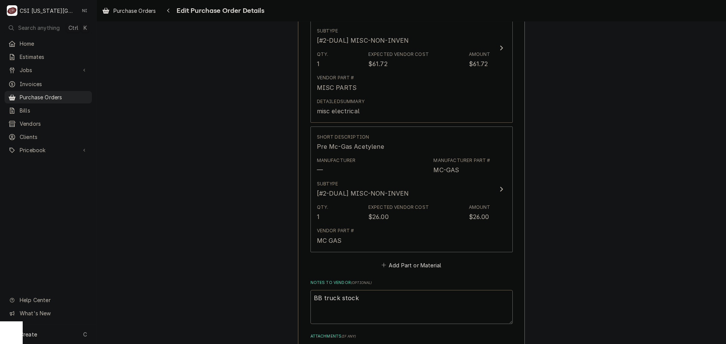
scroll to position [392, 0]
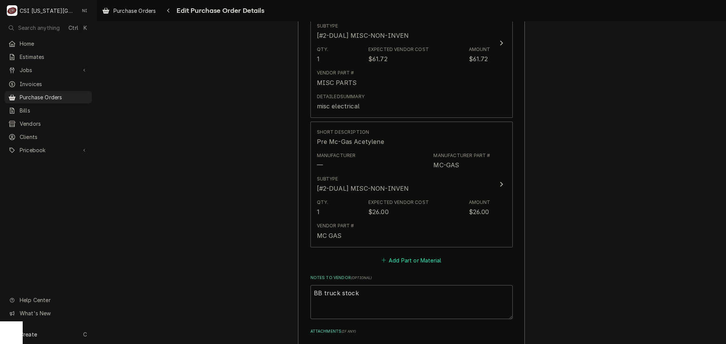
click at [403, 258] on button "Add Part or Material" at bounding box center [411, 260] width 62 height 11
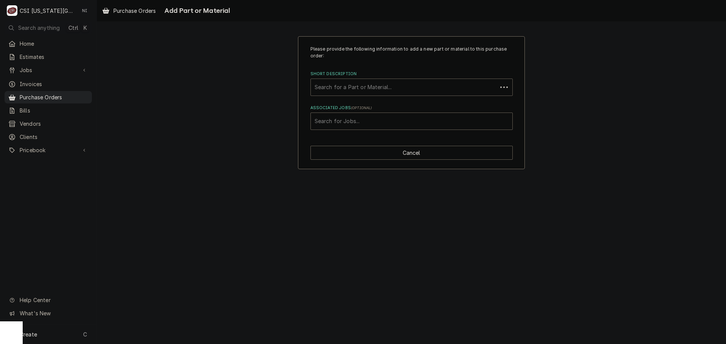
click at [365, 92] on div "Short Description" at bounding box center [403, 88] width 179 height 14
type input "oxygen"
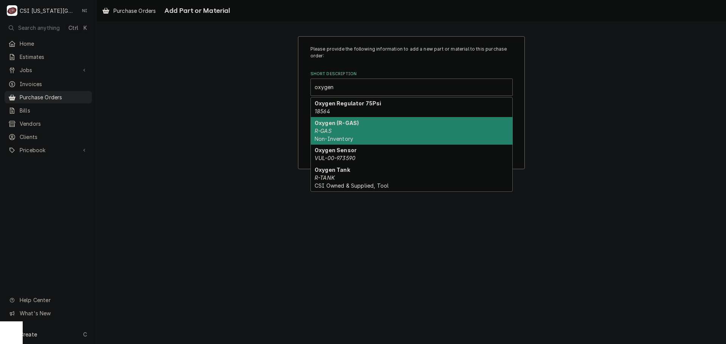
click at [361, 126] on div "Oxygen (R-GAS) R-GAS Non-Inventory" at bounding box center [411, 131] width 201 height 28
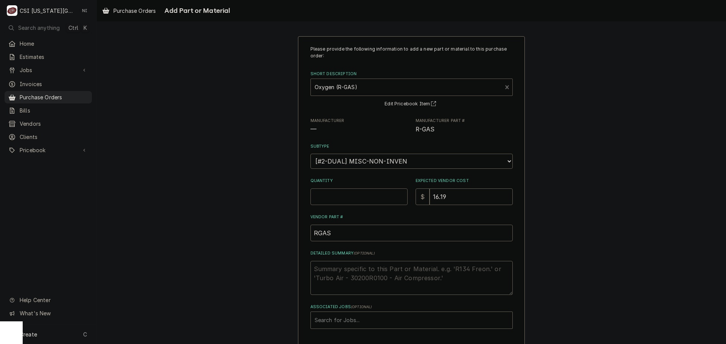
click at [377, 197] on input "Quantity" at bounding box center [358, 197] width 97 height 17
type textarea "x"
type input "1"
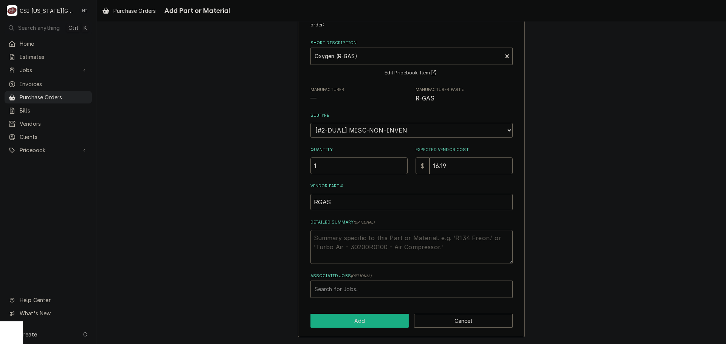
click at [361, 319] on button "Add" at bounding box center [359, 321] width 99 height 14
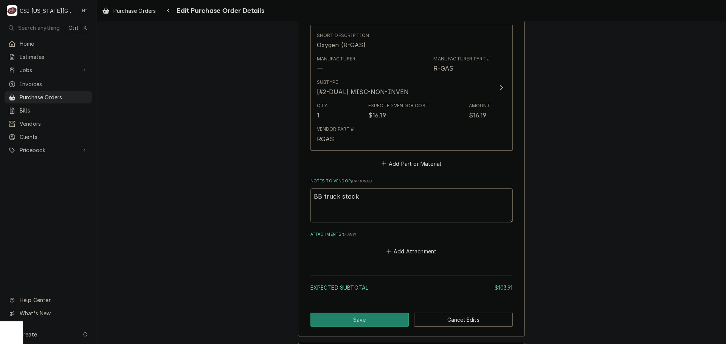
scroll to position [653, 0]
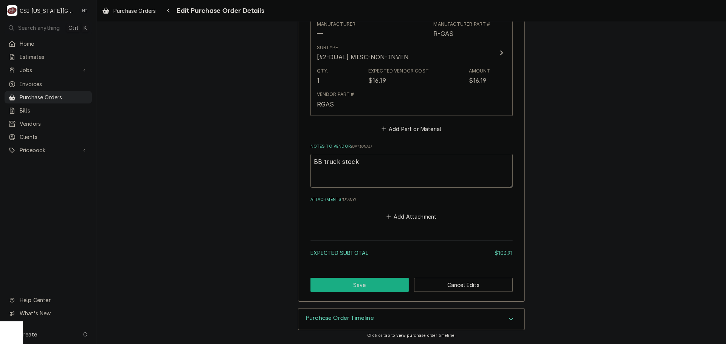
click at [384, 282] on button "Save" at bounding box center [359, 285] width 99 height 14
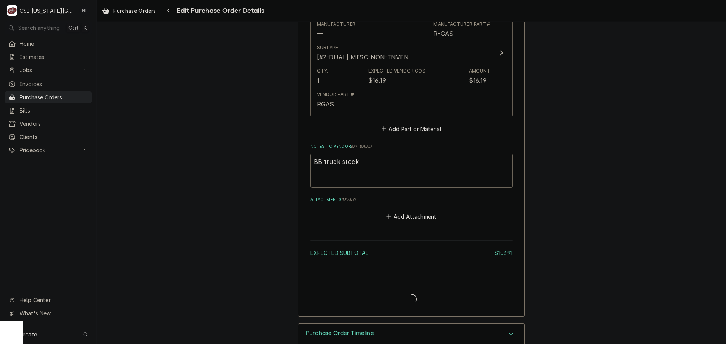
type textarea "x"
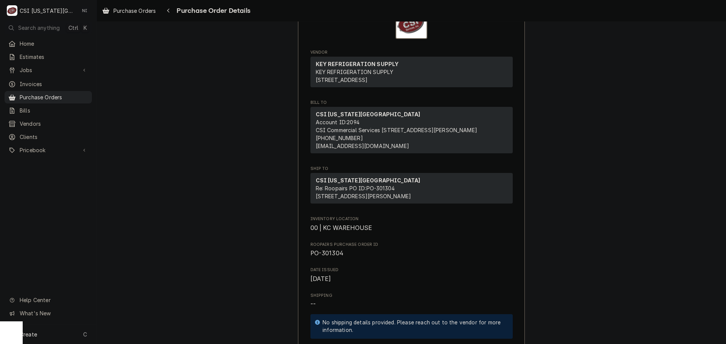
scroll to position [151, 0]
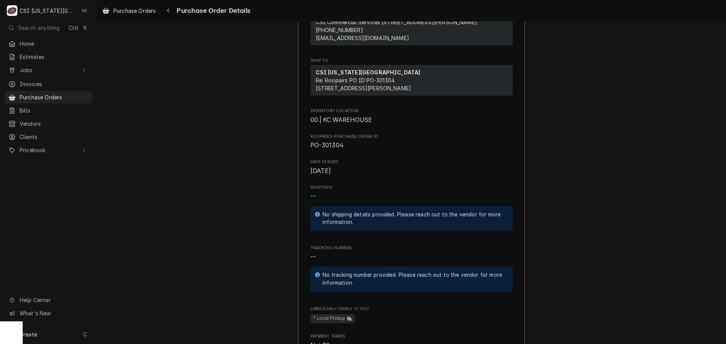
click at [45, 337] on div "Create C" at bounding box center [48, 335] width 96 height 20
click at [141, 282] on div "Purchase Order" at bounding box center [141, 283] width 51 height 8
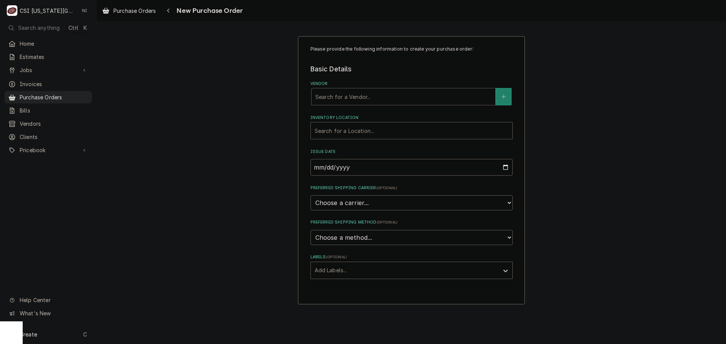
click at [383, 100] on div "Vendor" at bounding box center [403, 97] width 176 height 14
type input "home"
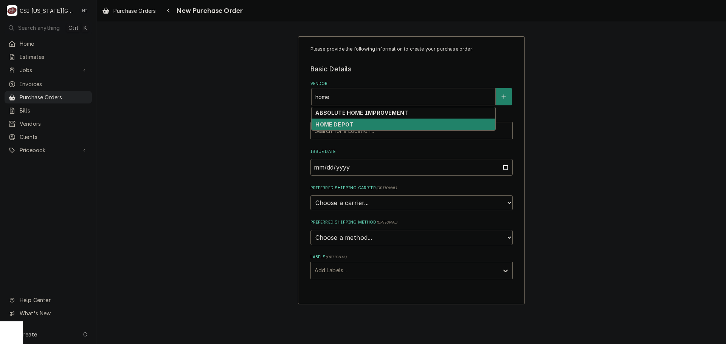
click at [332, 124] on strong "HOME DEPOT" at bounding box center [334, 124] width 38 height 6
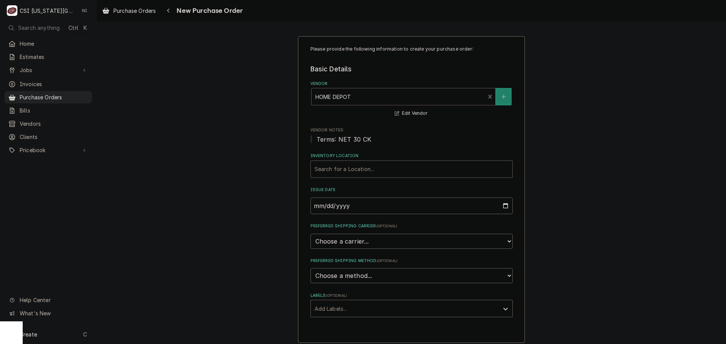
click at [345, 172] on div "Inventory Location" at bounding box center [411, 170] width 194 height 14
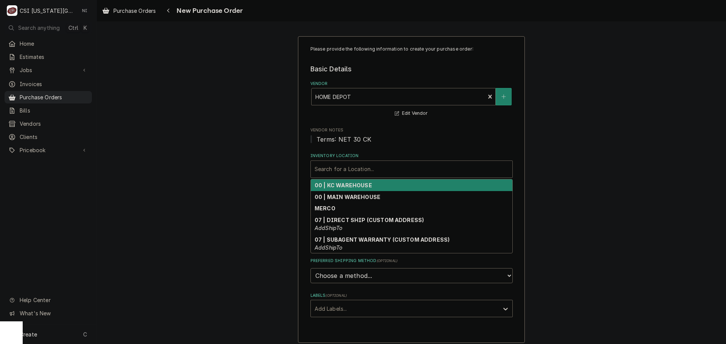
drag, startPoint x: 345, startPoint y: 185, endPoint x: 362, endPoint y: 186, distance: 17.0
click at [345, 185] on strong "00 | KC WAREHOUSE" at bounding box center [342, 185] width 57 height 6
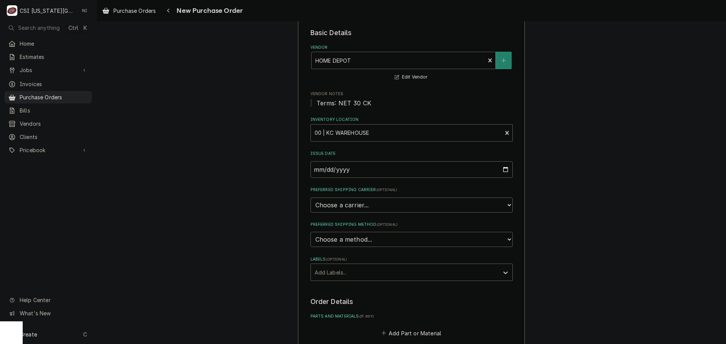
scroll to position [224, 0]
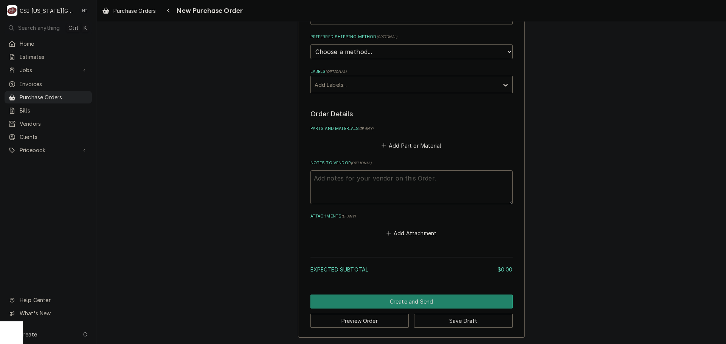
click at [372, 181] on textarea "Notes to Vendor ( optional )" at bounding box center [411, 187] width 202 height 34
type textarea "x"
type textarea "da"
type textarea "x"
type textarea "dam"
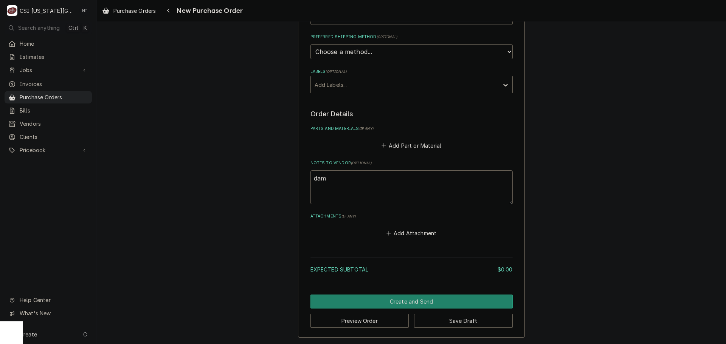
type textarea "x"
type textarea "damo"
type textarea "x"
type textarea "damon"
type textarea "x"
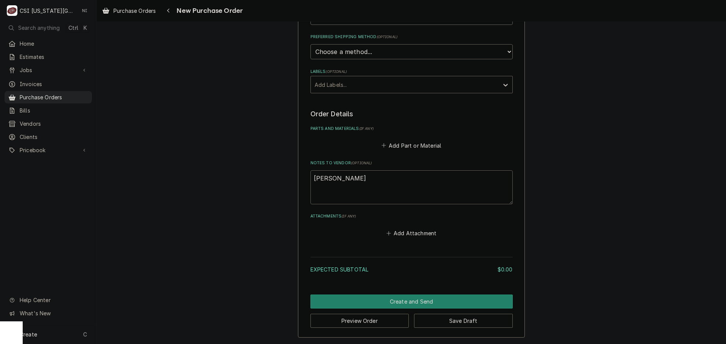
type textarea "damon t"
type textarea "x"
type textarea "damon to"
type textarea "x"
type textarea "damon too"
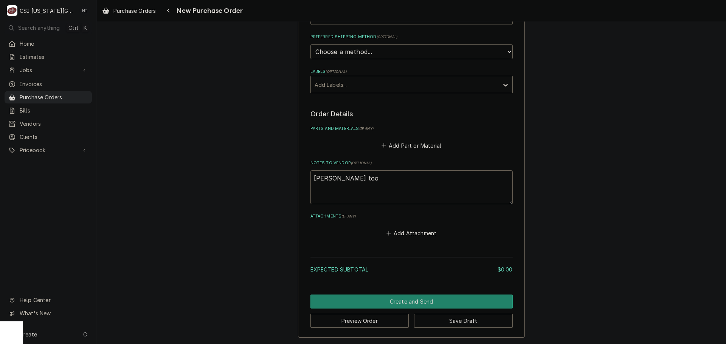
type textarea "x"
type textarea "damon tool"
type textarea "x"
type textarea "damon tool"
type textarea "x"
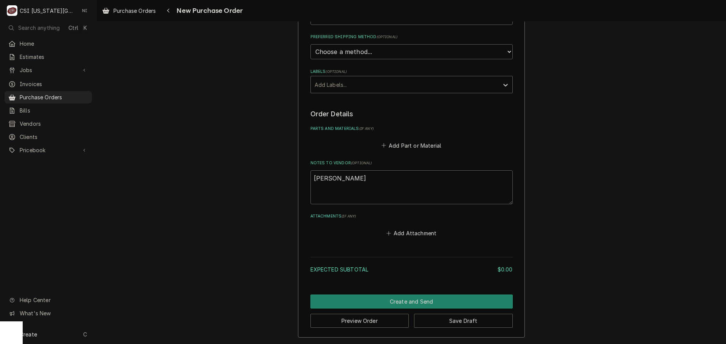
type textarea "damon tool r"
type textarea "x"
type textarea "damon tool re"
type textarea "x"
type textarea "damon tool rep"
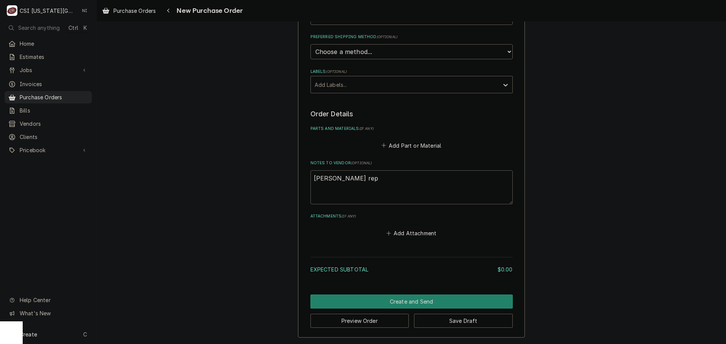
type textarea "x"
type textarea "damon tool repa"
type textarea "x"
type textarea "damon tool repal"
type textarea "x"
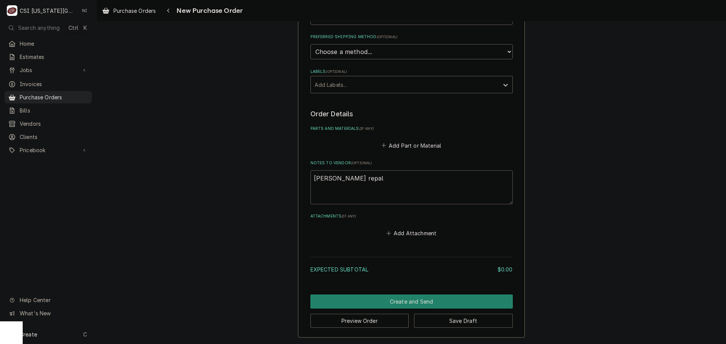
type textarea "damon tool repalc"
type textarea "x"
type textarea "damon tool repalce"
type textarea "x"
type textarea "damon tool repalcem"
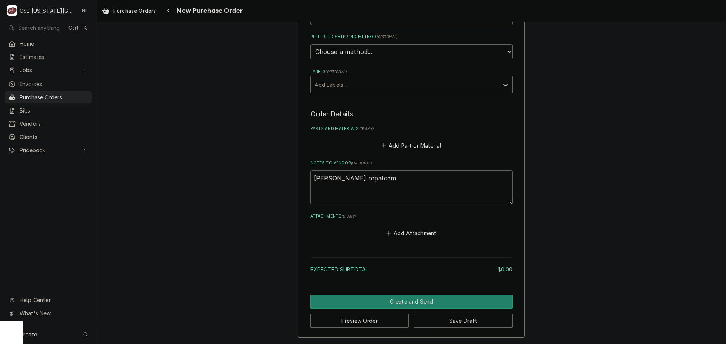
type textarea "x"
type textarea "damon tool repalceme"
type textarea "x"
type textarea "damon tool repalcemen"
type textarea "x"
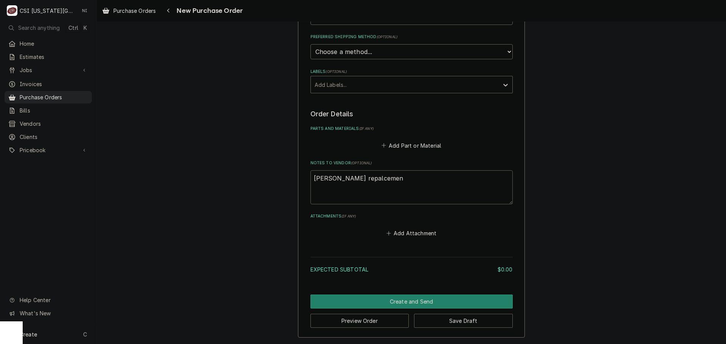
type textarea "damon tool repalcement"
type textarea "x"
type textarea "damon tool repalcement,"
type textarea "x"
type textarea "damon tool repalcement,"
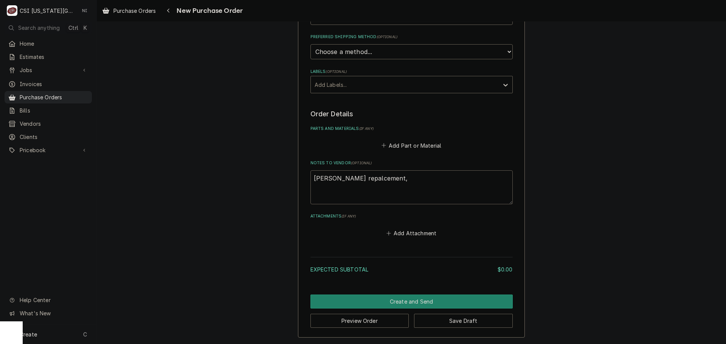
type textarea "x"
type textarea "damon tool repalcement, mas"
type textarea "x"
type textarea "damon tool repalcement, mast"
type textarea "x"
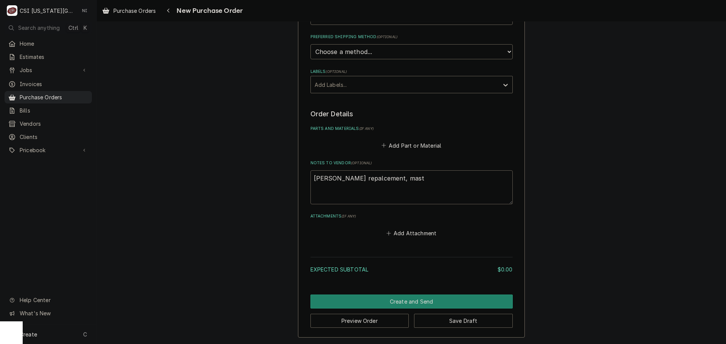
type textarea "damon tool repalcement, maste"
type textarea "x"
type textarea "damon tool repalcement, master"
type textarea "x"
type textarea "damon tool repalcement, masters"
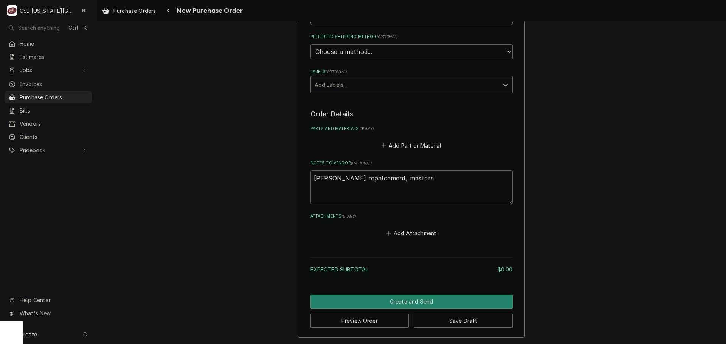
type textarea "x"
type textarea "damon tool repalcement, masters"
type textarea "x"
type textarea "damon tool repalcement, masters a"
type textarea "x"
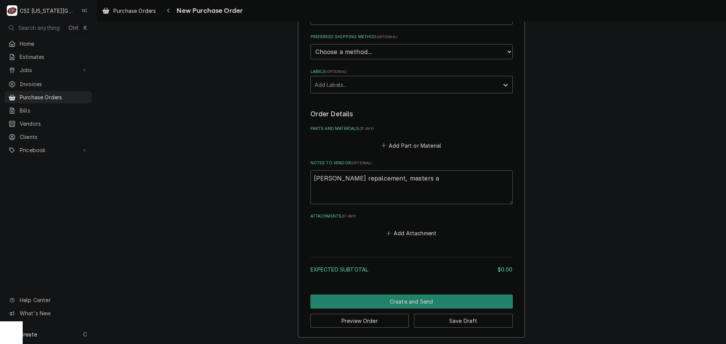
type textarea "damon tool repalcement, masters ap"
type textarea "x"
type textarea "damon tool repalcement, masters app"
type textarea "x"
type textarea "damon tool repalcement, masters appr"
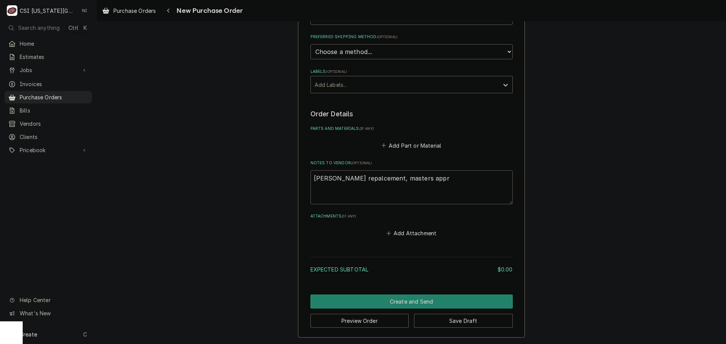
type textarea "x"
type textarea "damon tool repalcement, masters appro"
type textarea "x"
type textarea "damon tool repalcement, masters approv"
type textarea "x"
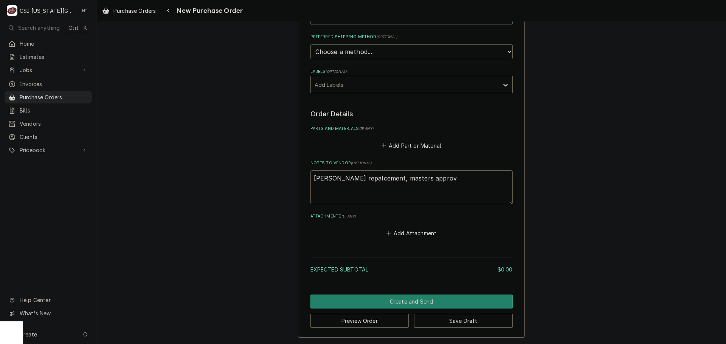
type textarea "damon tool repalcement, masters approve"
type textarea "x"
type textarea "damon tool repalcement, masters approved"
click at [367, 182] on textarea "damon tool repalcement, masters approved" at bounding box center [411, 187] width 202 height 34
type textarea "x"
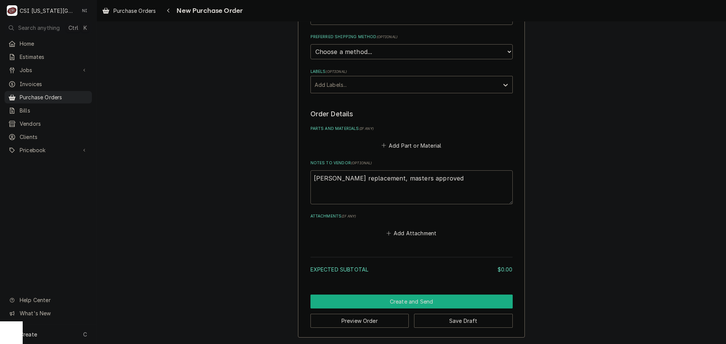
type textarea "damon tool replacement, masters approved"
click at [383, 302] on button "Create and Send" at bounding box center [411, 302] width 202 height 14
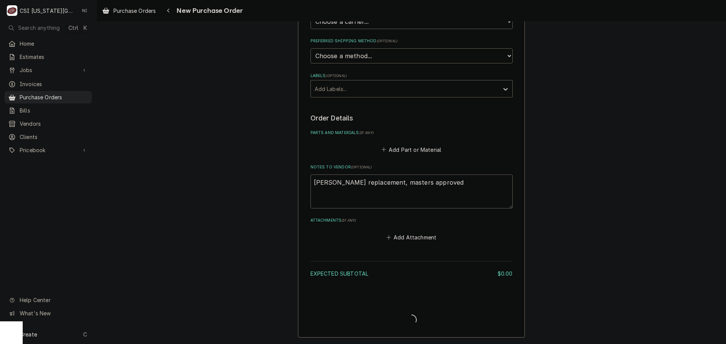
type textarea "x"
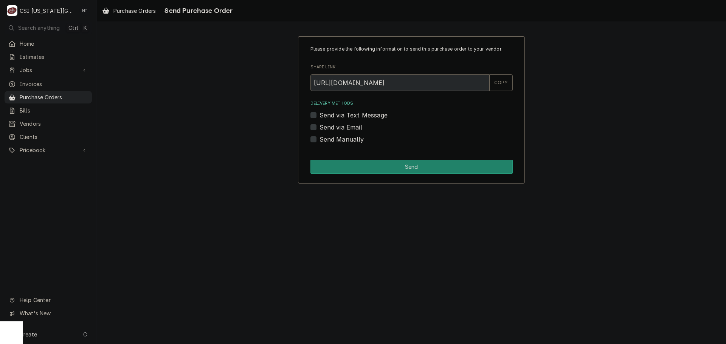
drag, startPoint x: 315, startPoint y: 141, endPoint x: 317, endPoint y: 145, distance: 4.9
click at [319, 141] on label "Send Manually" at bounding box center [341, 139] width 45 height 9
click at [319, 141] on input "Send Manually" at bounding box center [420, 143] width 202 height 17
checkbox input "true"
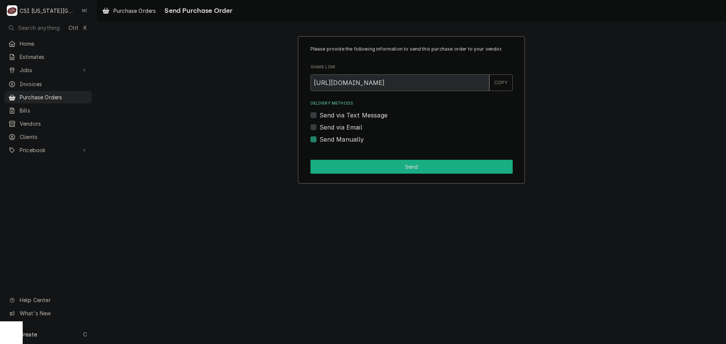
click at [354, 173] on button "Send" at bounding box center [411, 167] width 202 height 14
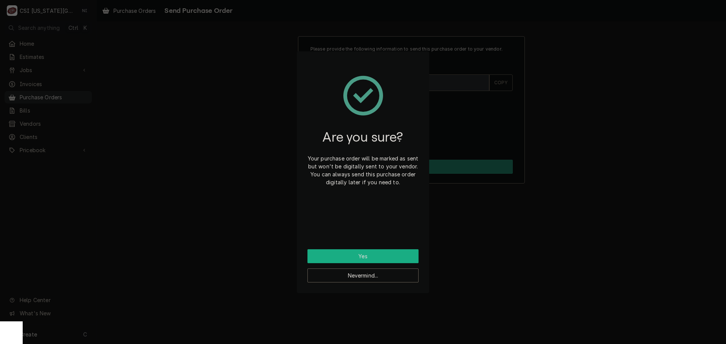
click at [370, 256] on button "Yes" at bounding box center [362, 256] width 111 height 14
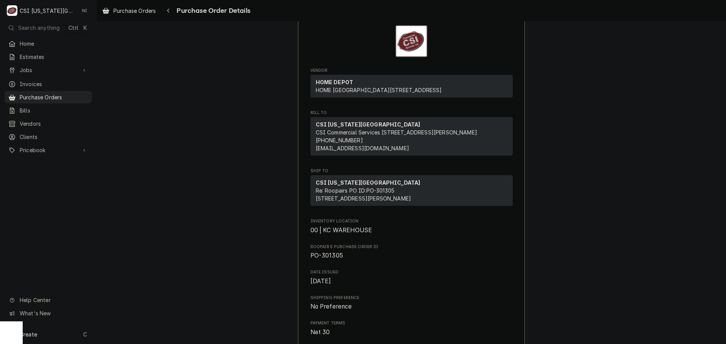
scroll to position [38, 0]
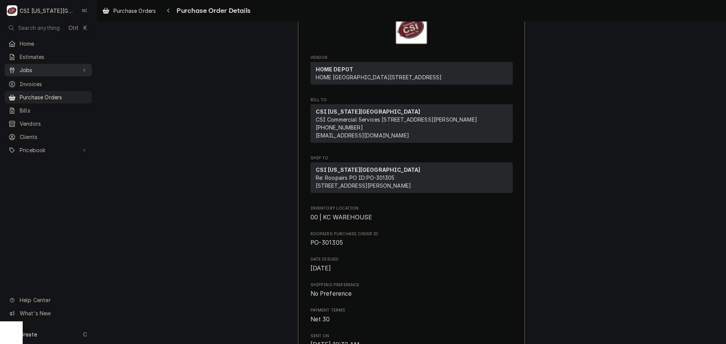
drag, startPoint x: 54, startPoint y: 94, endPoint x: 90, endPoint y: 70, distance: 42.6
click at [54, 94] on span "Purchase Orders" at bounding box center [54, 97] width 68 height 8
